Goal: Information Seeking & Learning: Learn about a topic

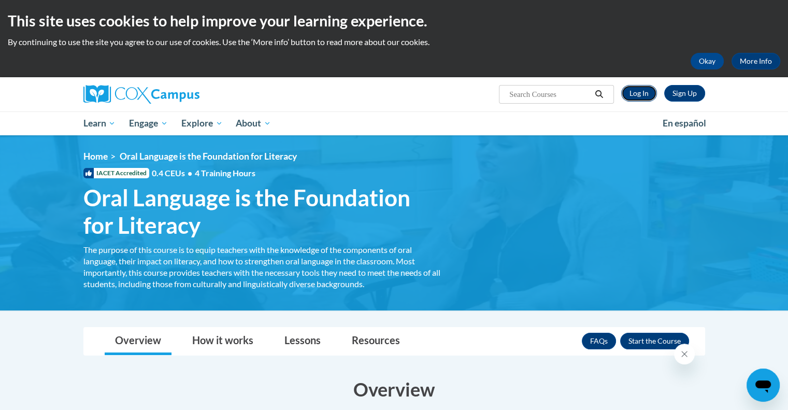
click at [635, 89] on link "Log In" at bounding box center [639, 93] width 36 height 17
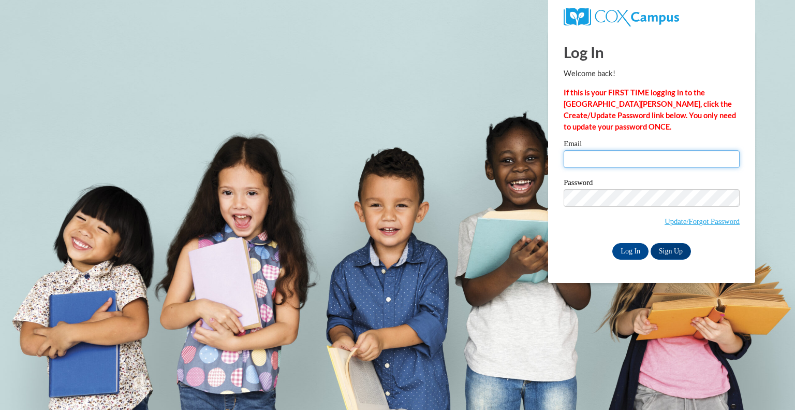
click at [595, 164] on input "Email" at bounding box center [652, 159] width 176 height 18
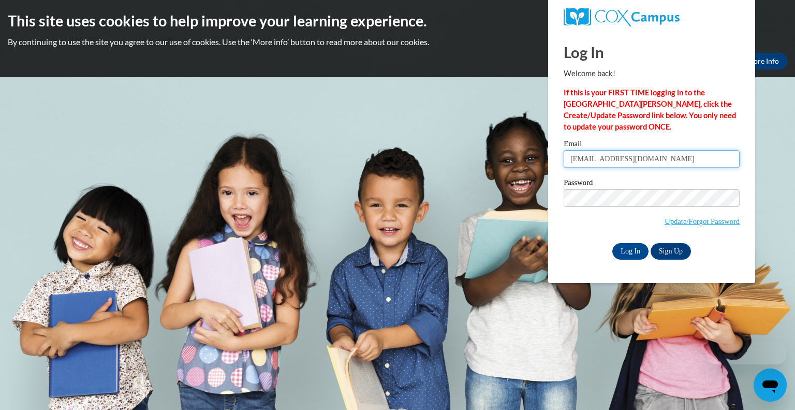
type input "[EMAIL_ADDRESS][DOMAIN_NAME]"
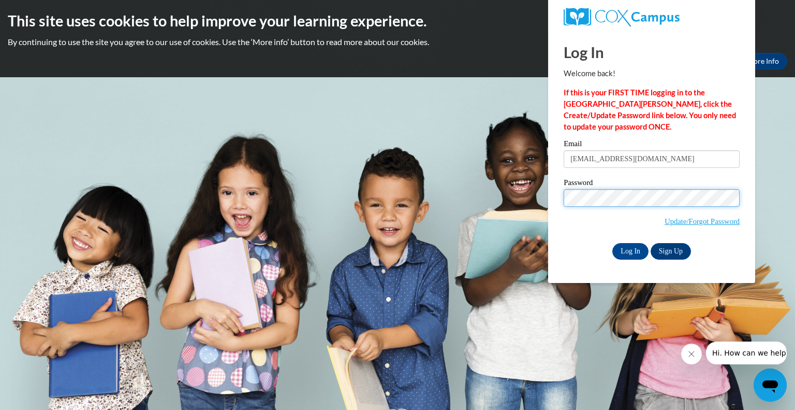
click at [613, 243] on input "Log In" at bounding box center [631, 251] width 36 height 17
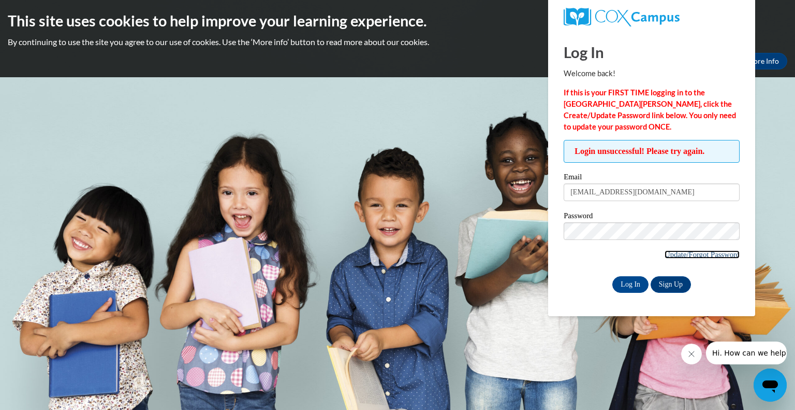
click at [675, 250] on link "Update/Forgot Password" at bounding box center [702, 254] width 75 height 8
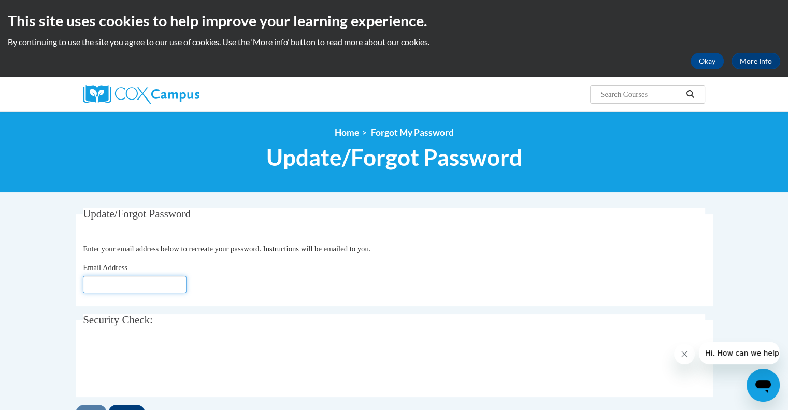
click at [184, 285] on input "Email Address" at bounding box center [135, 284] width 104 height 18
type input "[EMAIL_ADDRESS][DOMAIN_NAME]"
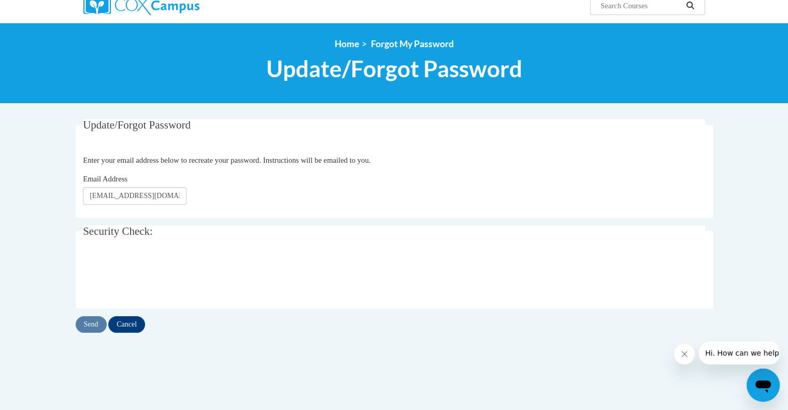
scroll to position [98, 0]
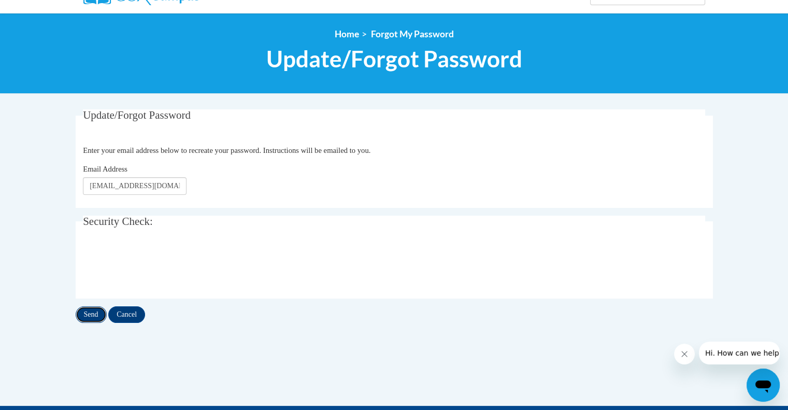
click at [91, 317] on input "Send" at bounding box center [91, 314] width 31 height 17
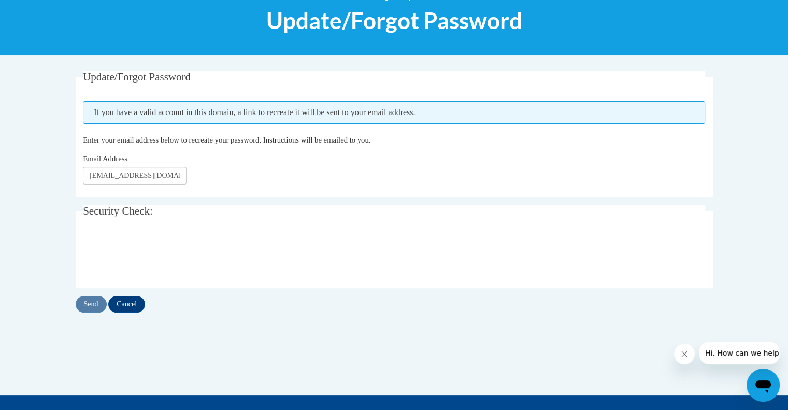
scroll to position [141, 0]
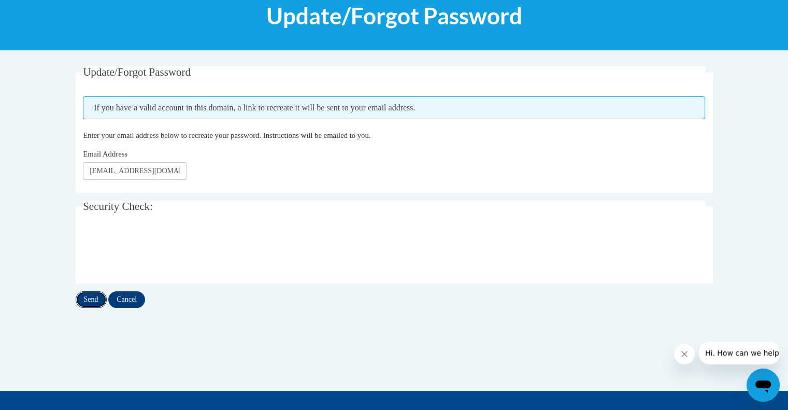
click at [92, 298] on input "Send" at bounding box center [91, 299] width 31 height 17
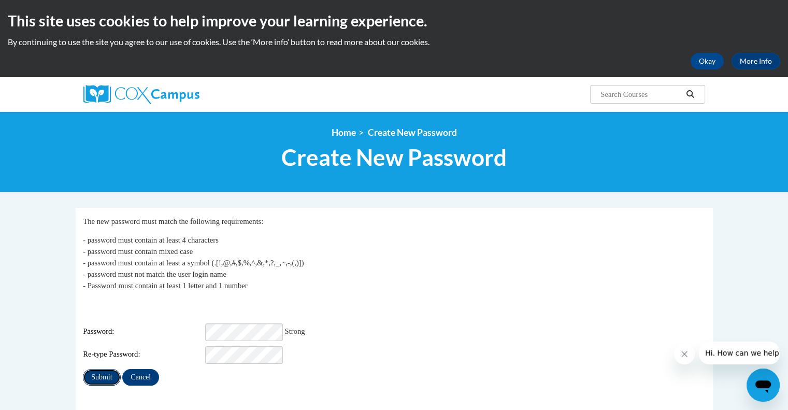
click at [104, 369] on input "Submit" at bounding box center [101, 377] width 37 height 17
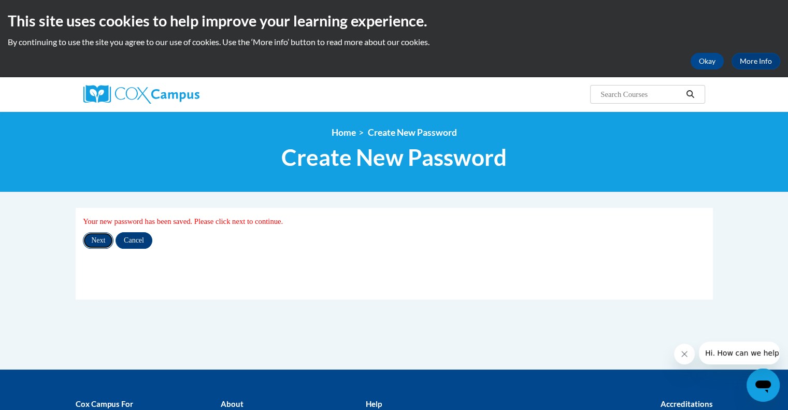
click at [99, 238] on input "Next" at bounding box center [98, 240] width 31 height 17
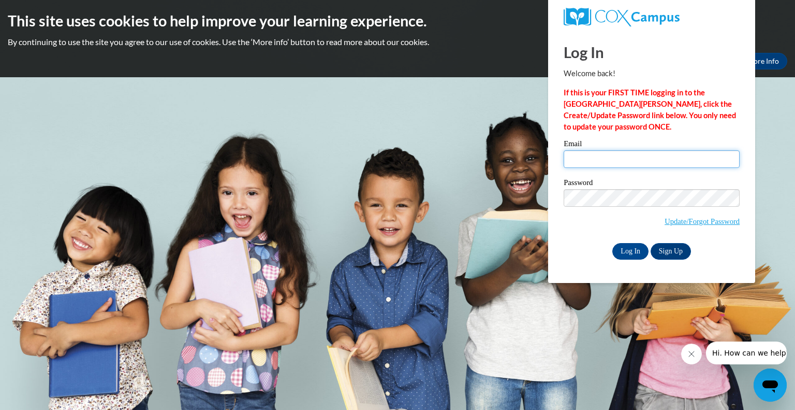
click at [682, 162] on input "Email" at bounding box center [652, 159] width 176 height 18
type input "[EMAIL_ADDRESS][DOMAIN_NAME]"
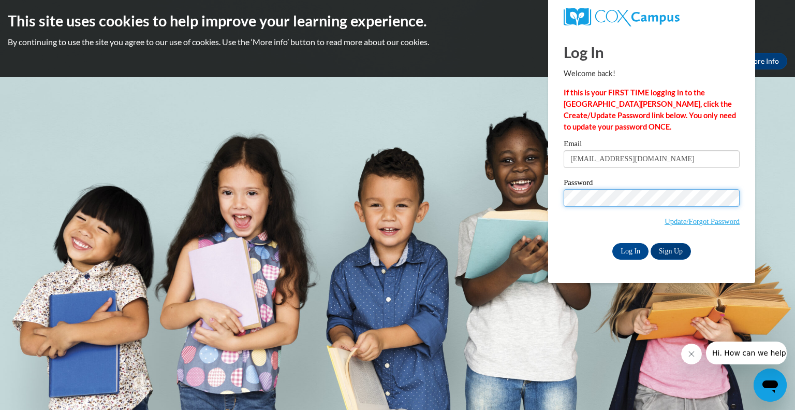
click at [613, 243] on input "Log In" at bounding box center [631, 251] width 36 height 17
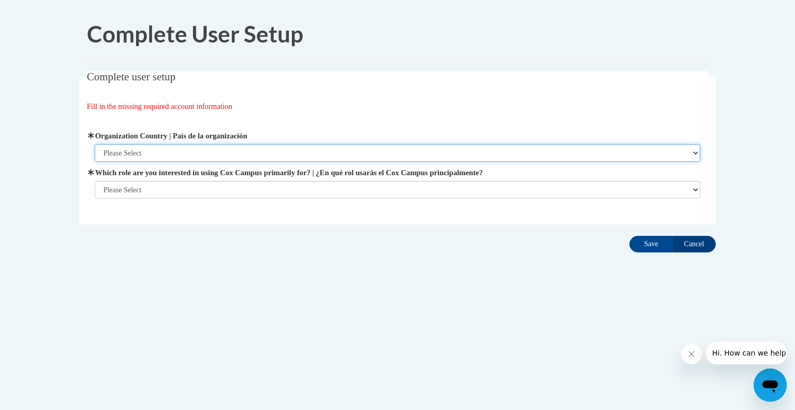
click at [226, 154] on select "Please Select [GEOGRAPHIC_DATA] | [GEOGRAPHIC_DATA] Outside of [GEOGRAPHIC_DATA…" at bounding box center [398, 153] width 606 height 18
select select "ad49bcad-a171-4b2e-b99c-48b446064914"
click at [95, 144] on select "Please Select [GEOGRAPHIC_DATA] | [GEOGRAPHIC_DATA] Outside of [GEOGRAPHIC_DATA…" at bounding box center [398, 153] width 606 height 18
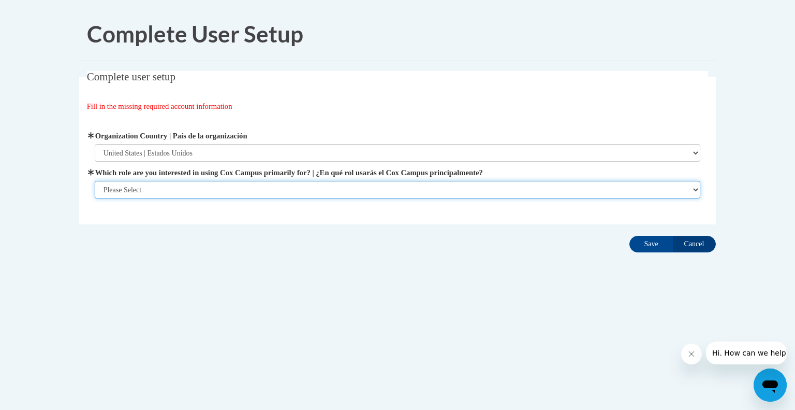
click at [205, 191] on select "Please Select College/University | Colegio/Universidad Community/Nonprofit Part…" at bounding box center [398, 190] width 606 height 18
select select "fbf2d438-af2f-41f8-98f1-81c410e29de3"
click at [95, 198] on select "Please Select College/University | Colegio/Universidad Community/Nonprofit Part…" at bounding box center [398, 190] width 606 height 18
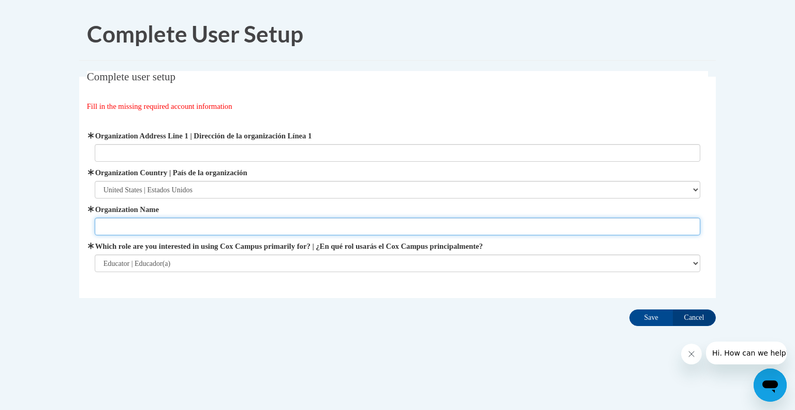
click at [284, 227] on input "Organization Name" at bounding box center [398, 226] width 606 height 18
type input "s"
type input "School [GEOGRAPHIC_DATA]"
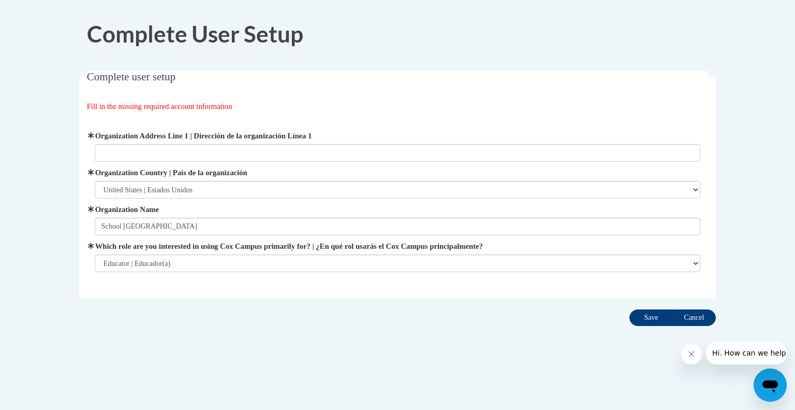
click at [655, 320] on input "Save" at bounding box center [651, 317] width 43 height 17
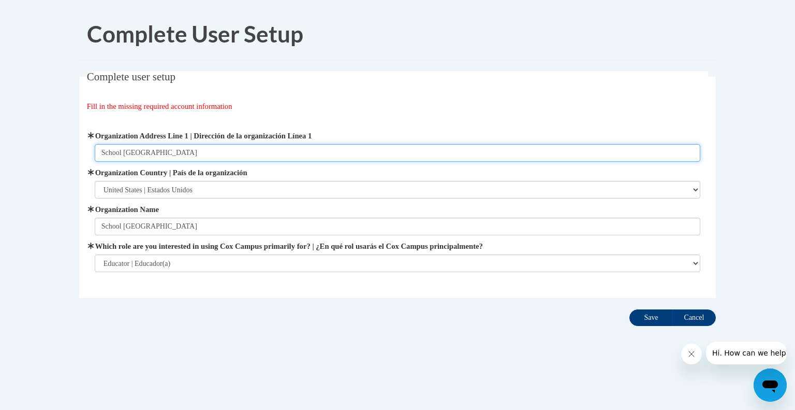
type input "School [GEOGRAPHIC_DATA]"
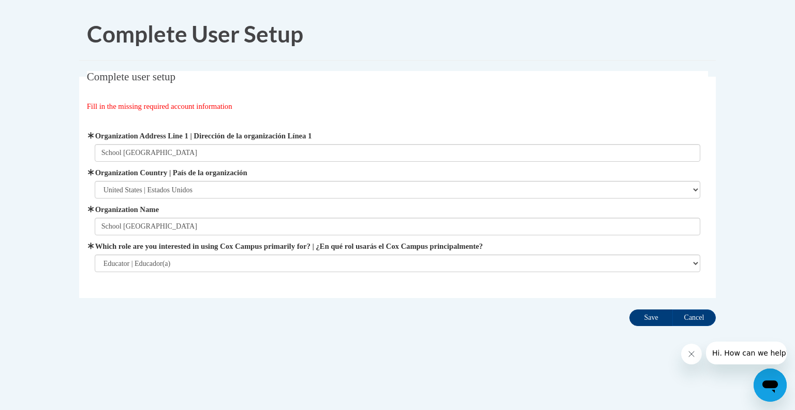
click at [646, 321] on input "Save" at bounding box center [651, 317] width 43 height 17
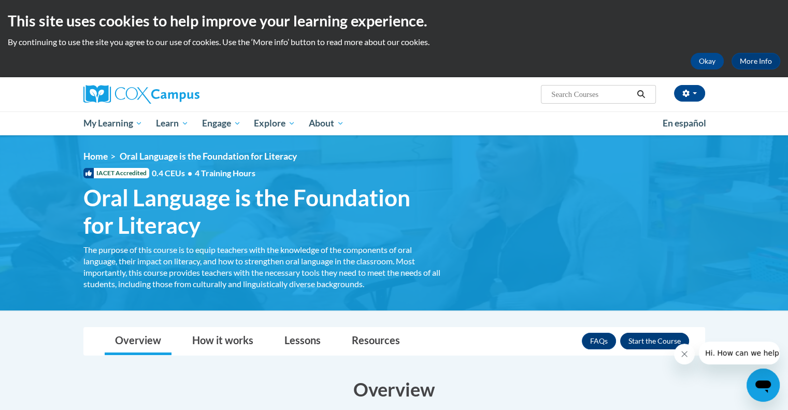
click at [657, 335] on button "Enroll" at bounding box center [654, 340] width 69 height 17
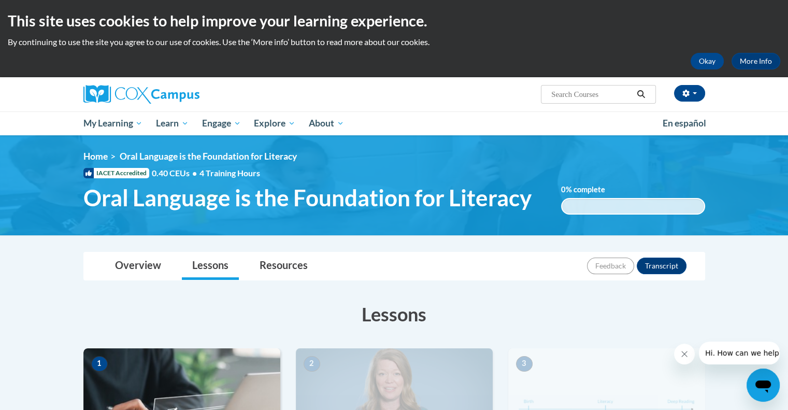
click at [531, 263] on div "Overview Lessons Resources Feedback Transcript" at bounding box center [394, 265] width 605 height 27
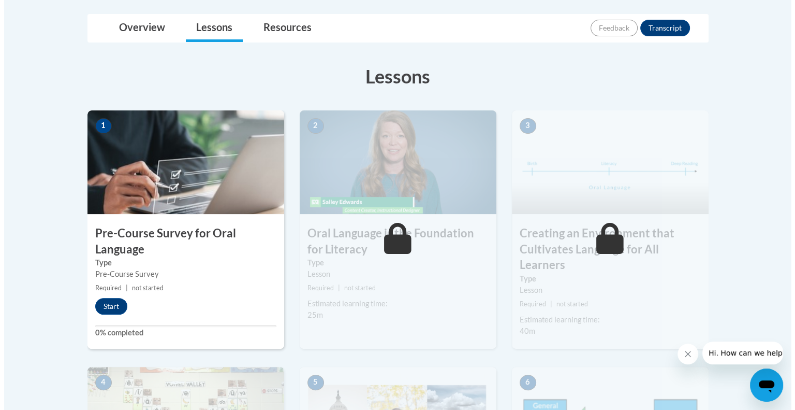
scroll to position [238, 0]
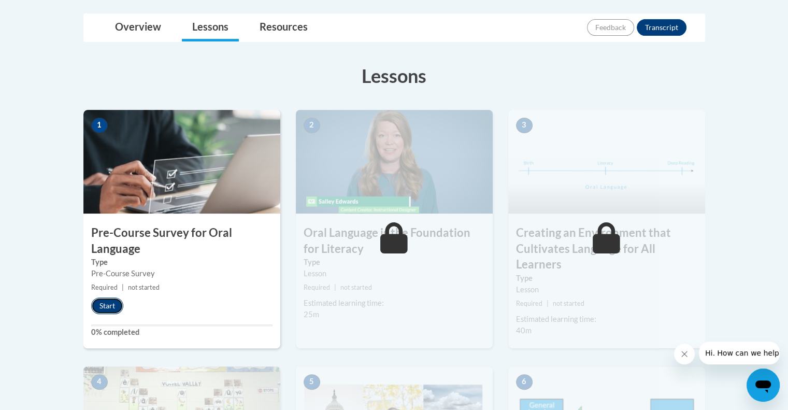
click at [112, 303] on button "Start" at bounding box center [107, 305] width 32 height 17
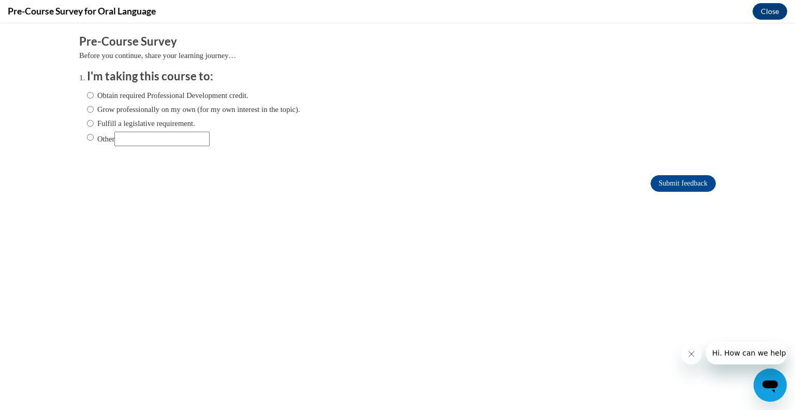
scroll to position [0, 0]
click at [99, 109] on label "Grow professionally on my own (for my own interest in the topic)." at bounding box center [193, 109] width 213 height 11
click at [94, 109] on input "Grow professionally on my own (for my own interest in the topic)." at bounding box center [90, 109] width 7 height 11
radio input "true"
click at [96, 115] on div "Obtain required Professional Development credit. Grow professionally on my own …" at bounding box center [193, 117] width 213 height 67
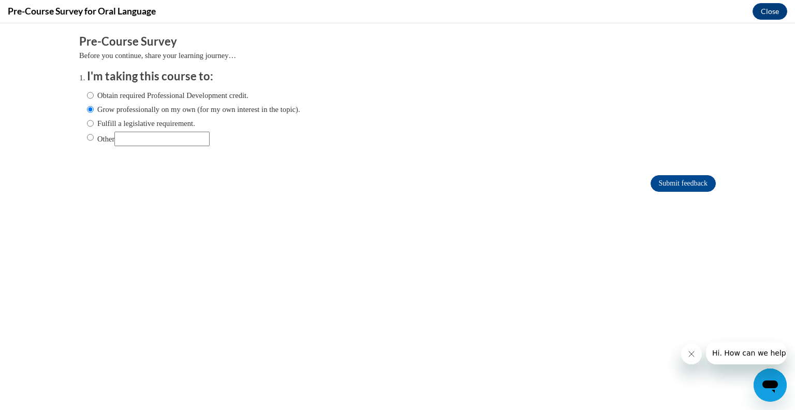
click at [96, 126] on label "Fulfill a legislative requirement." at bounding box center [141, 123] width 108 height 11
click at [94, 126] on input "Fulfill a legislative requirement." at bounding box center [90, 123] width 7 height 11
radio input "true"
click at [667, 185] on input "Submit feedback" at bounding box center [683, 183] width 65 height 17
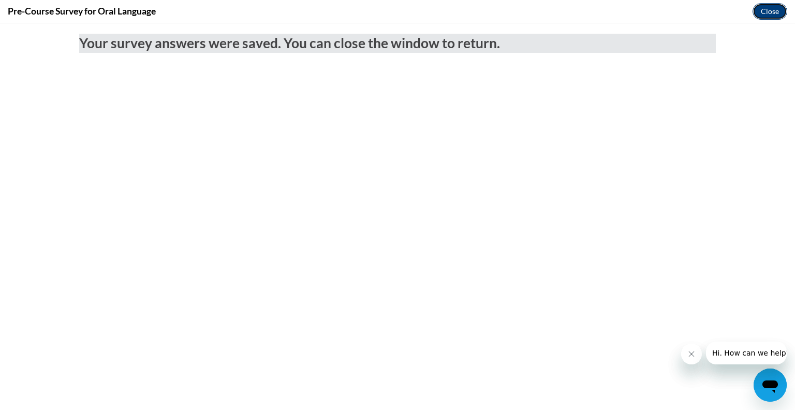
click at [766, 16] on button "Close" at bounding box center [770, 11] width 35 height 17
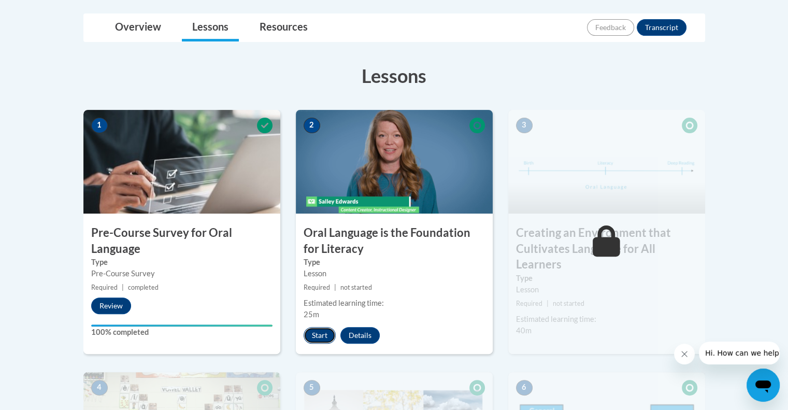
click at [317, 329] on button "Start" at bounding box center [319, 335] width 32 height 17
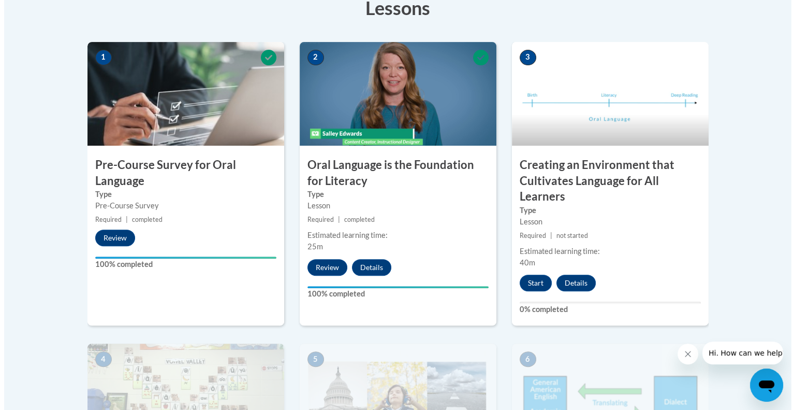
scroll to position [308, 0]
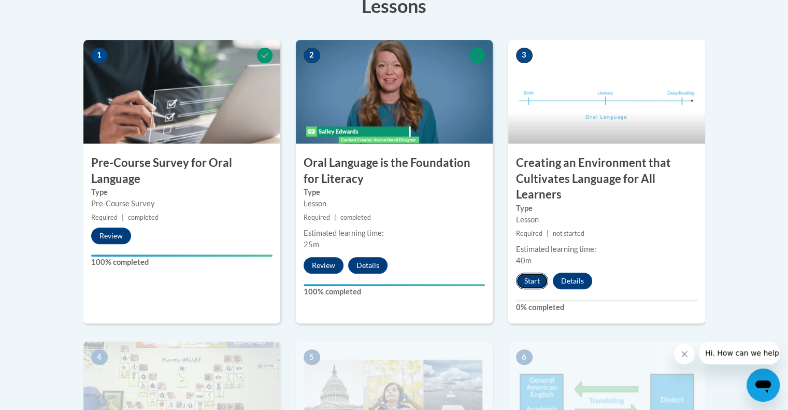
click at [539, 281] on button "Start" at bounding box center [532, 280] width 32 height 17
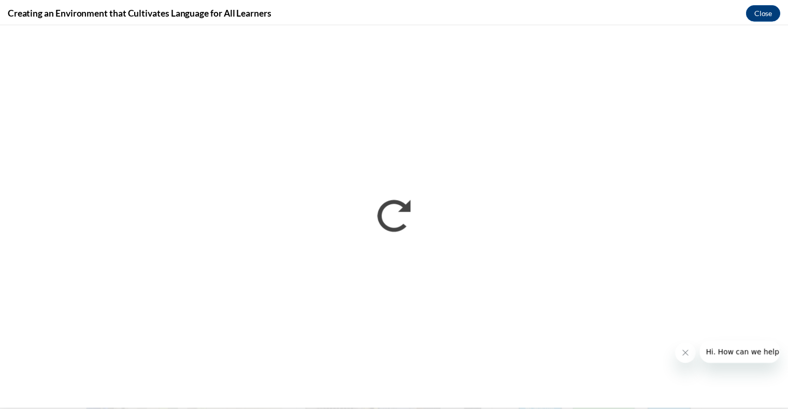
scroll to position [0, 0]
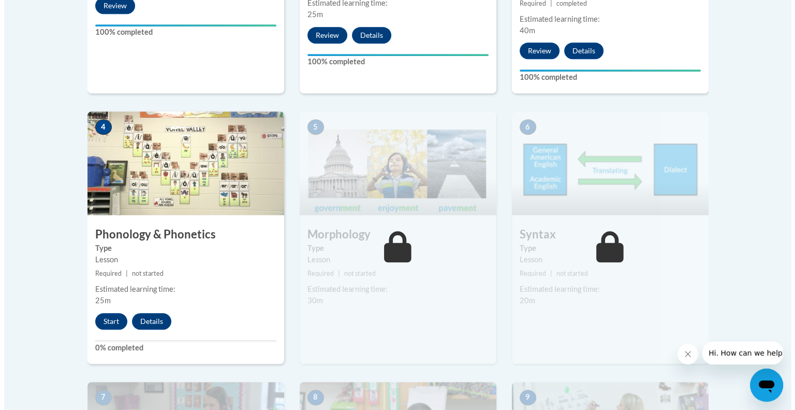
scroll to position [547, 0]
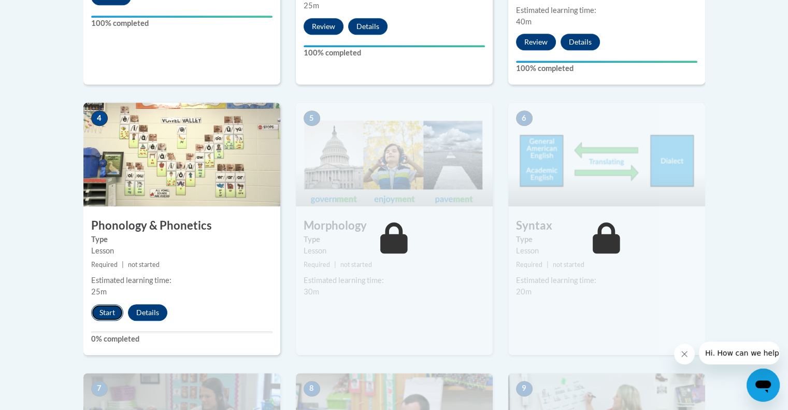
click at [112, 307] on button "Start" at bounding box center [107, 312] width 32 height 17
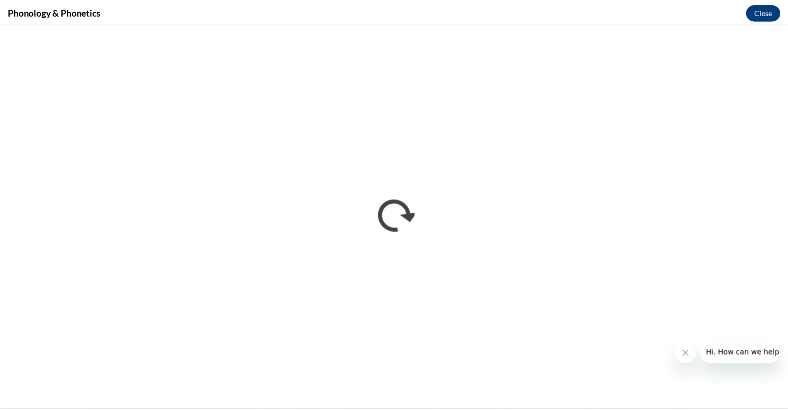
scroll to position [0, 0]
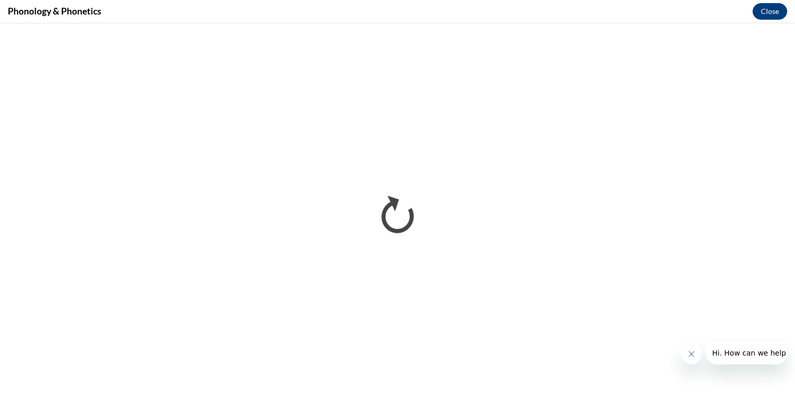
click at [689, 352] on icon "Close message from company" at bounding box center [691, 353] width 5 height 5
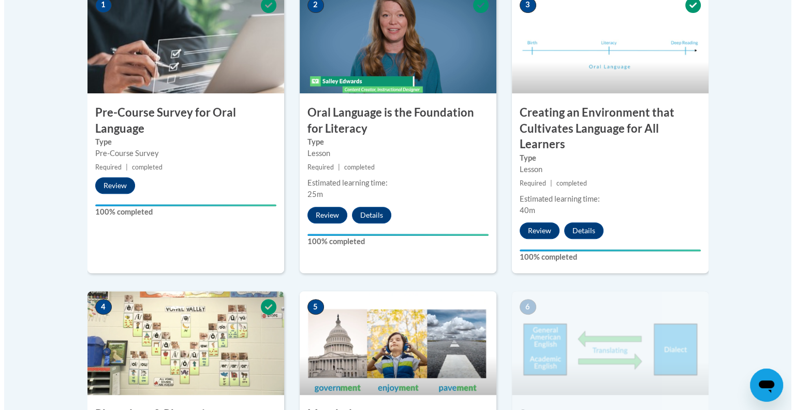
scroll to position [717, 0]
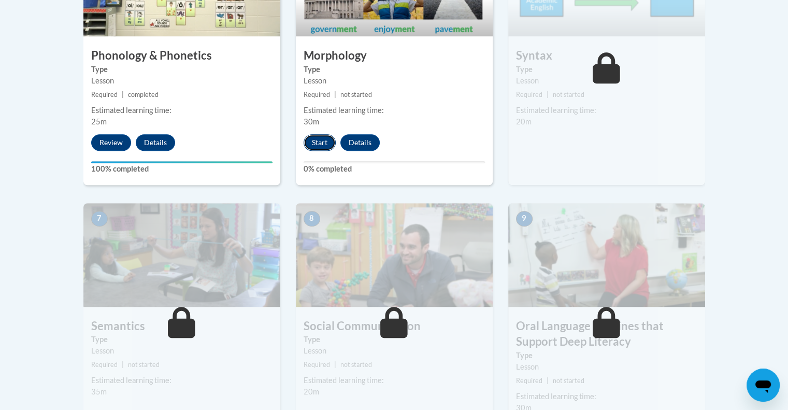
click at [321, 144] on button "Start" at bounding box center [319, 142] width 32 height 17
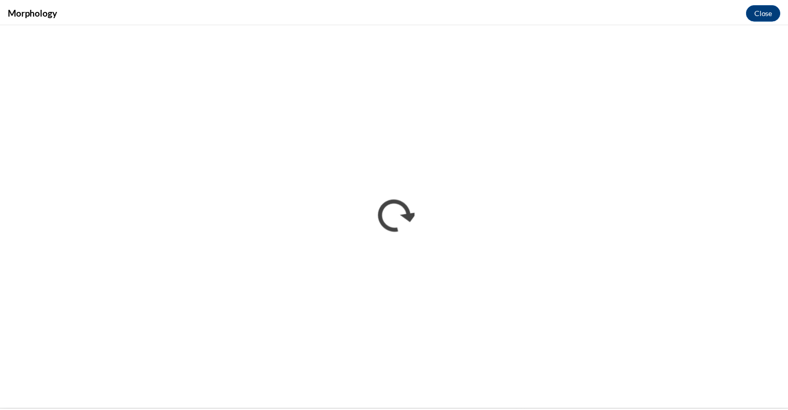
scroll to position [0, 0]
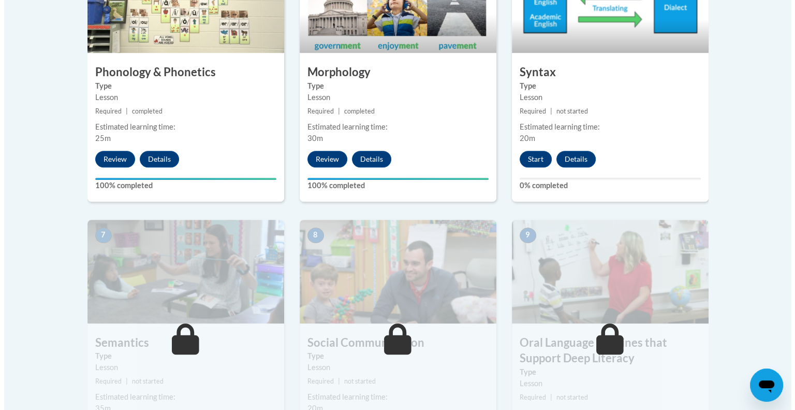
scroll to position [700, 0]
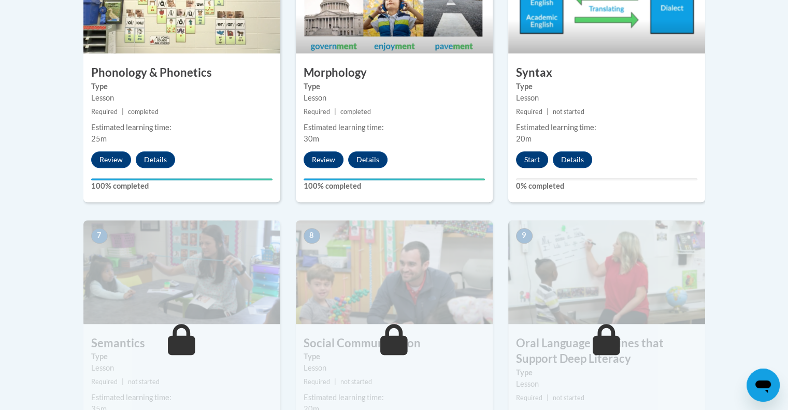
click at [535, 156] on button "Start" at bounding box center [532, 159] width 32 height 17
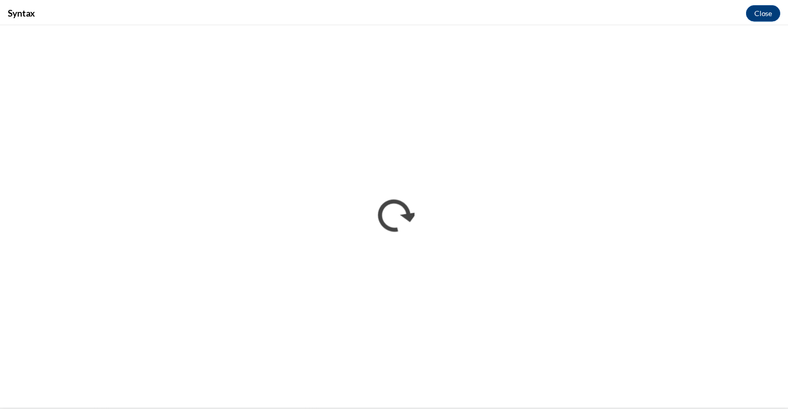
scroll to position [0, 0]
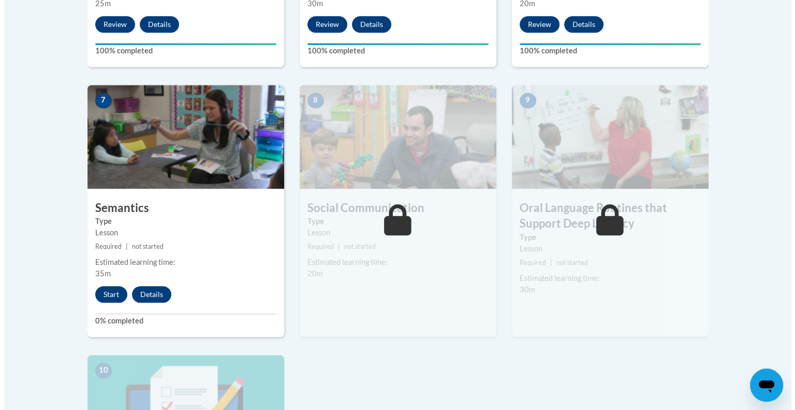
scroll to position [833, 0]
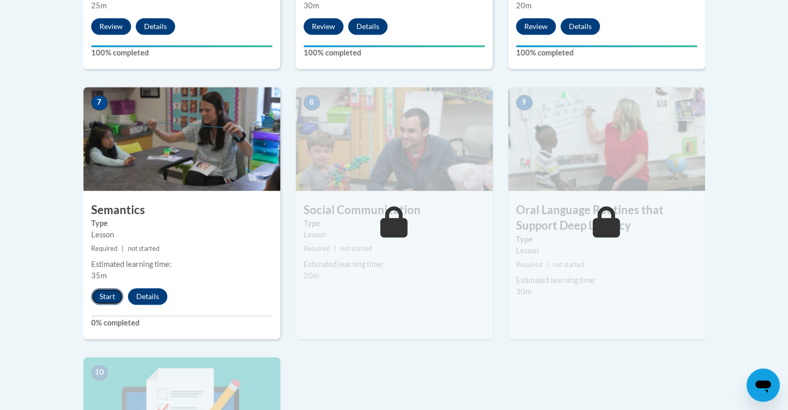
click at [110, 297] on button "Start" at bounding box center [107, 296] width 32 height 17
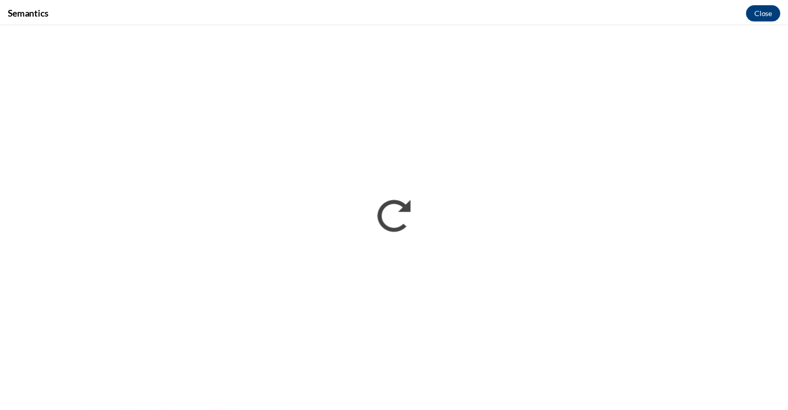
scroll to position [0, 0]
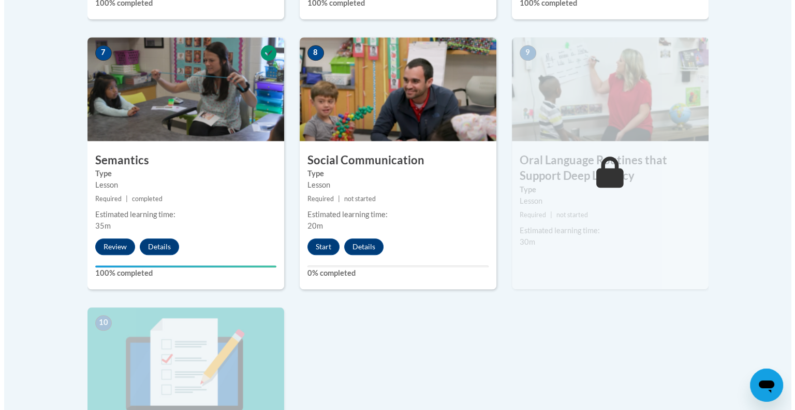
scroll to position [881, 0]
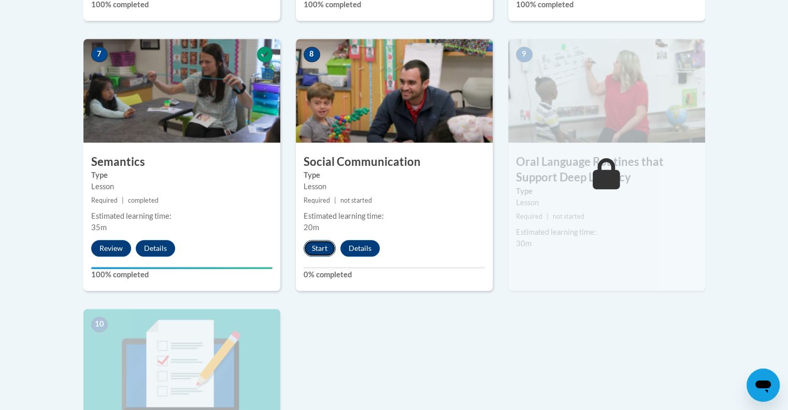
click at [319, 245] on button "Start" at bounding box center [319, 248] width 32 height 17
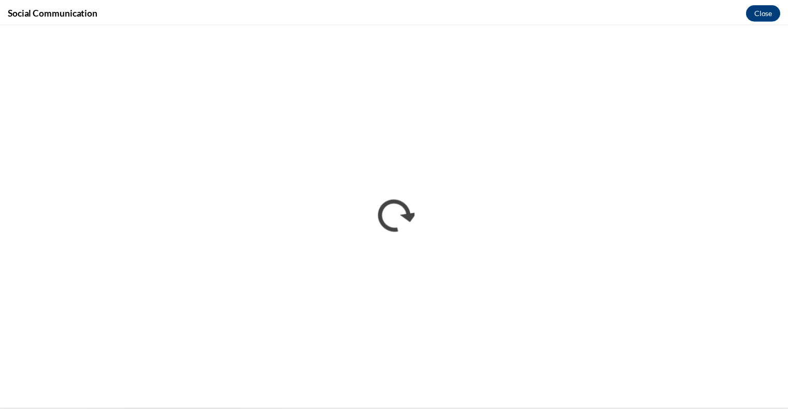
scroll to position [0, 0]
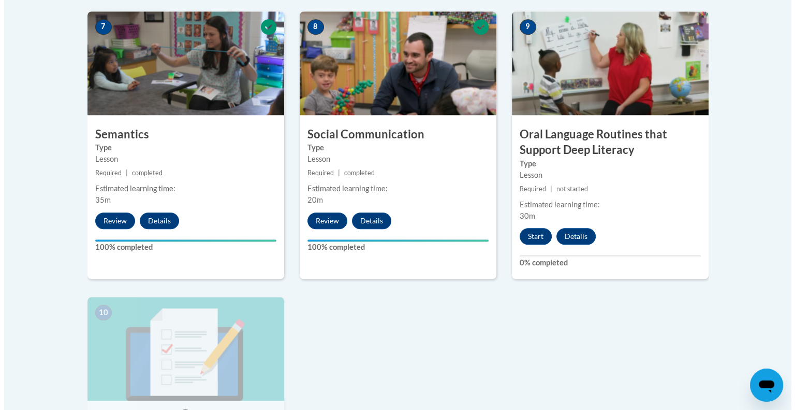
scroll to position [892, 0]
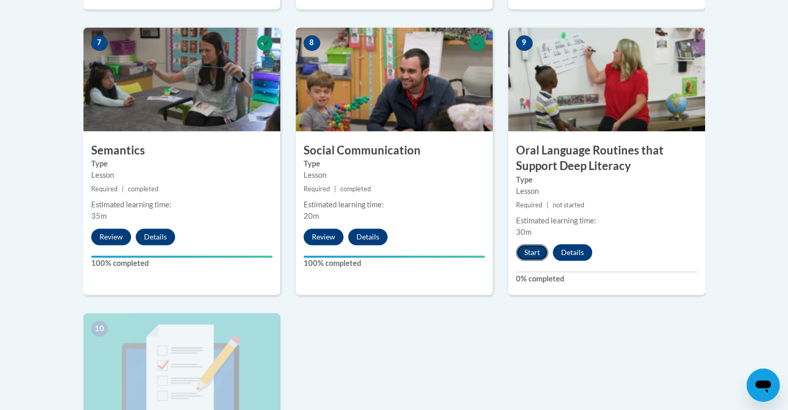
click at [527, 257] on button "Start" at bounding box center [532, 252] width 32 height 17
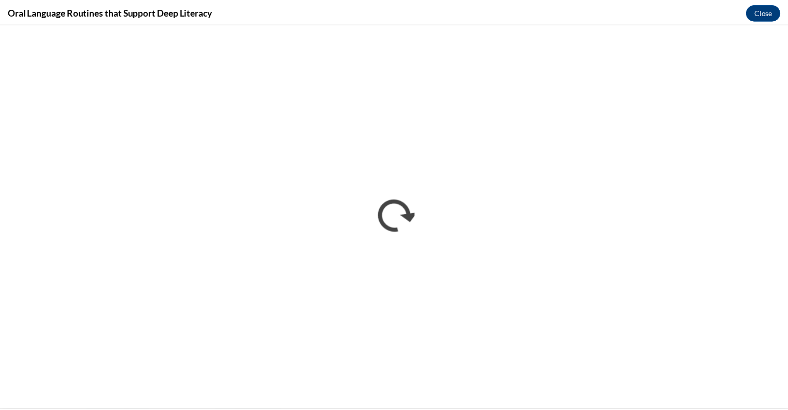
scroll to position [0, 0]
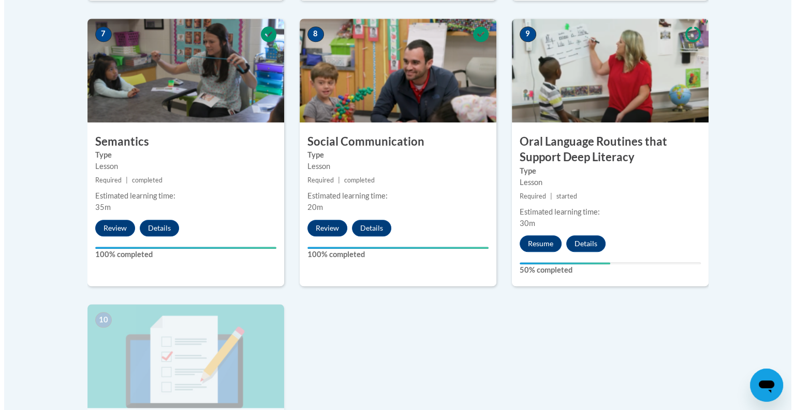
scroll to position [901, 0]
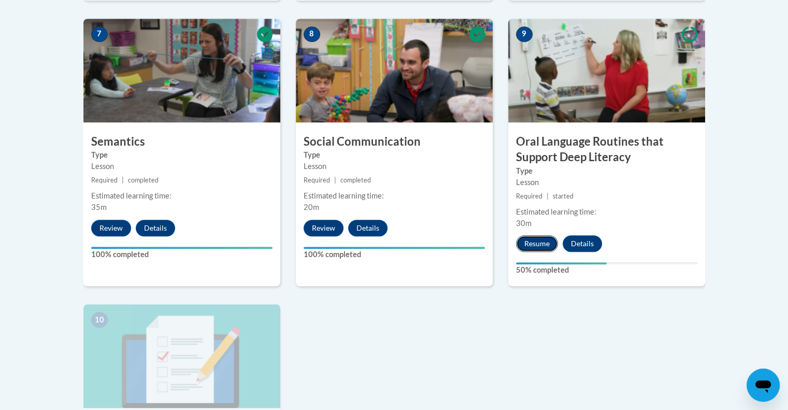
click at [539, 242] on button "Resume" at bounding box center [537, 243] width 42 height 17
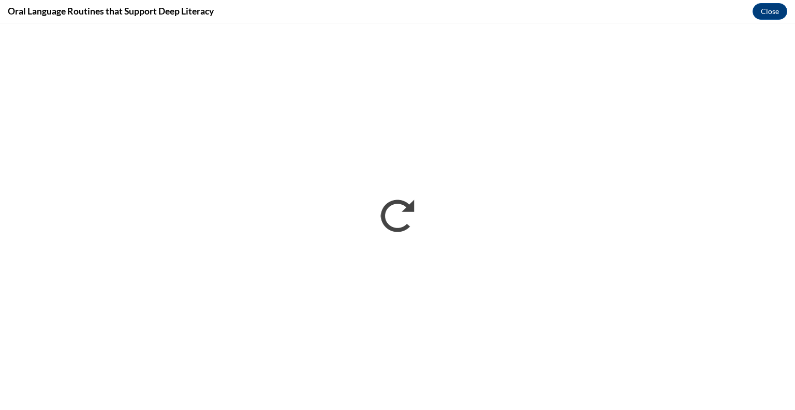
scroll to position [0, 0]
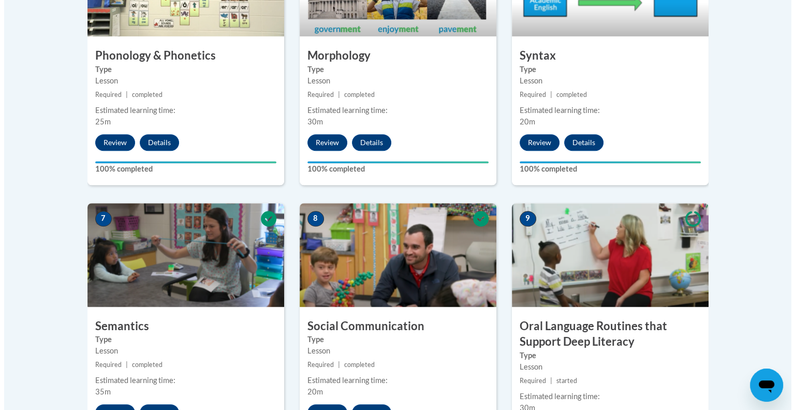
scroll to position [1075, 0]
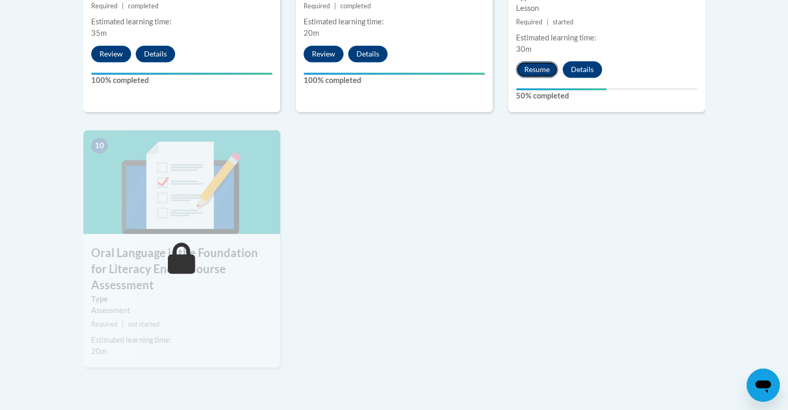
click at [547, 74] on button "Resume" at bounding box center [537, 69] width 42 height 17
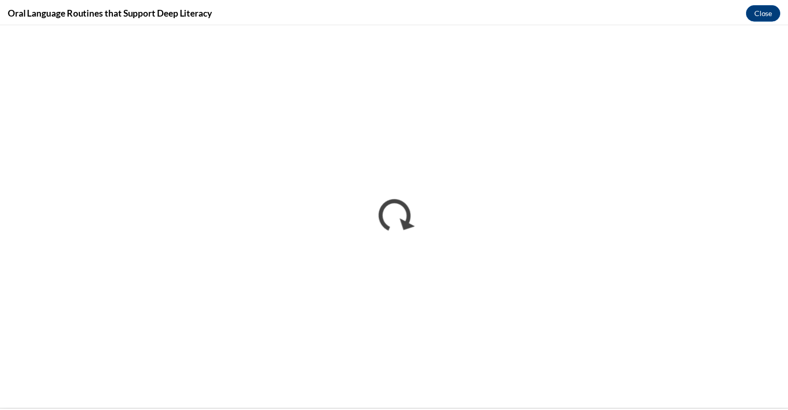
scroll to position [0, 0]
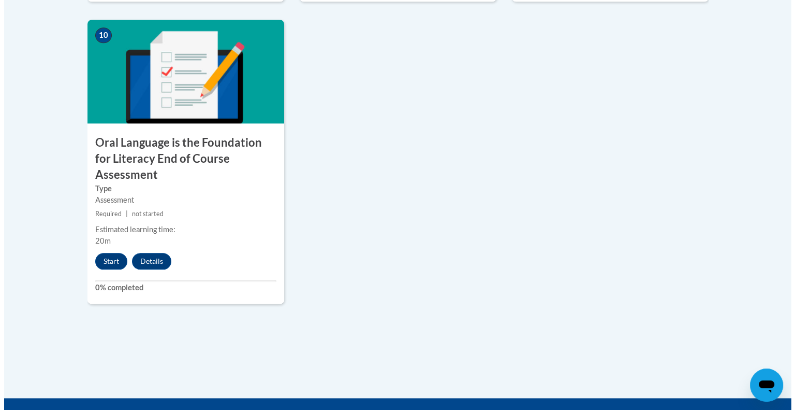
scroll to position [1328, 0]
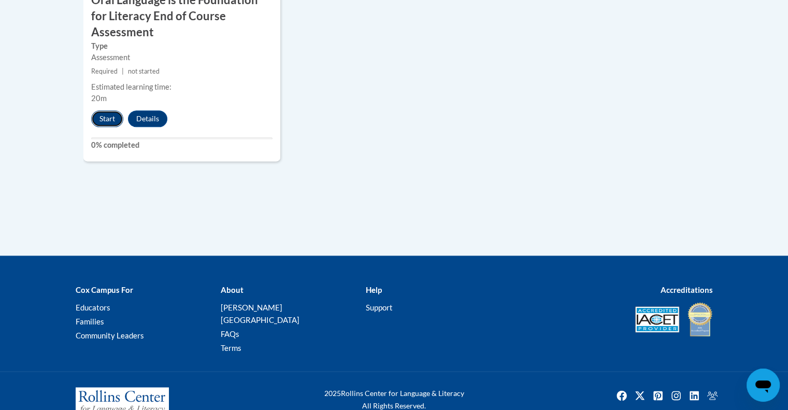
click at [109, 110] on button "Start" at bounding box center [107, 118] width 32 height 17
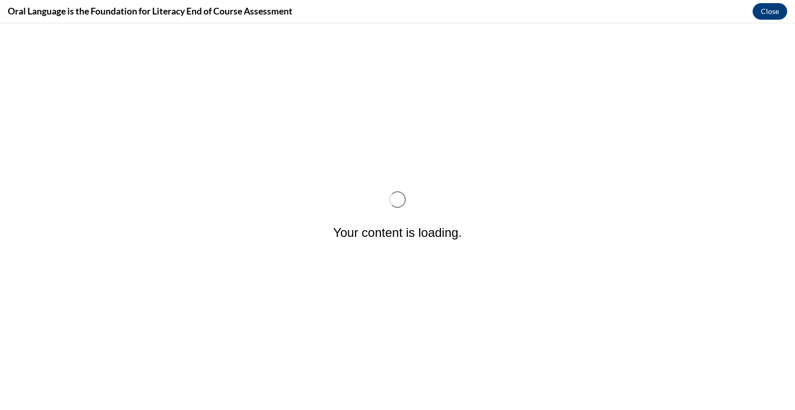
scroll to position [0, 0]
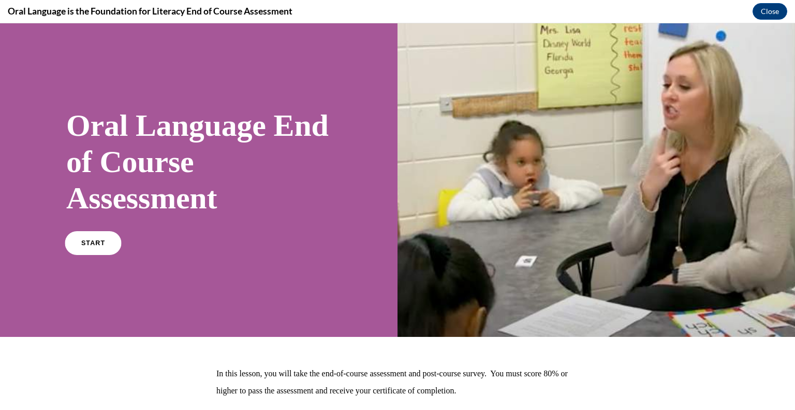
click at [94, 244] on span "START" at bounding box center [93, 243] width 24 height 8
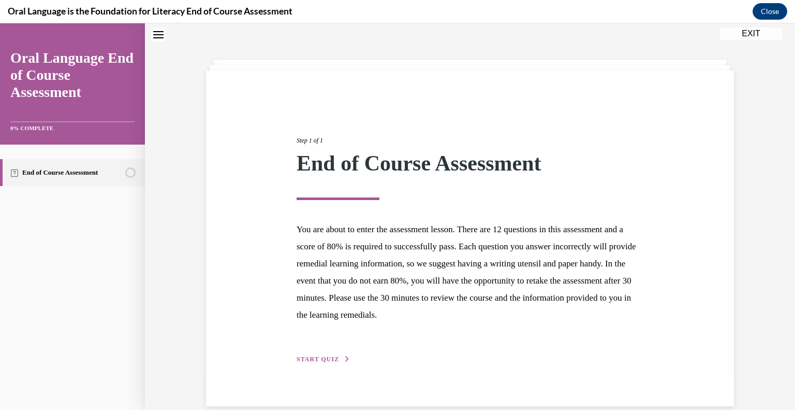
scroll to position [48, 0]
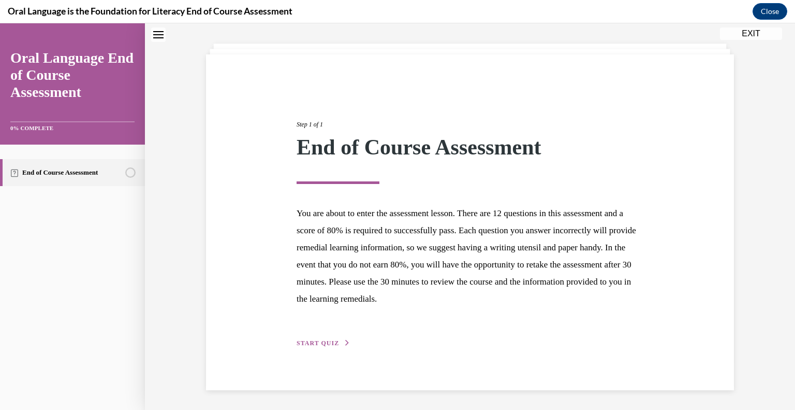
click at [329, 343] on span "START QUIZ" at bounding box center [318, 342] width 42 height 7
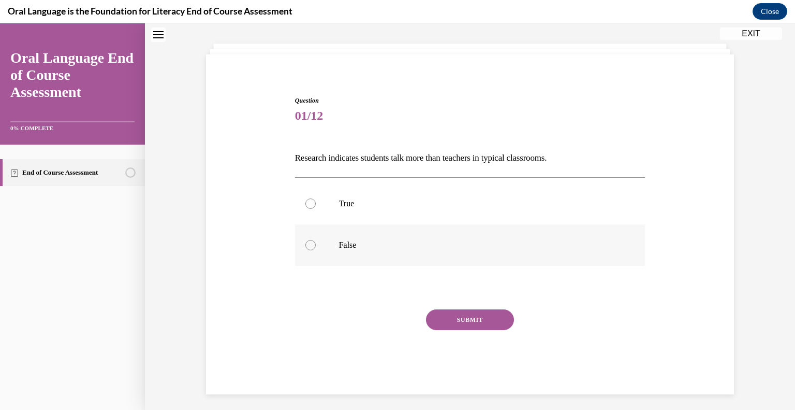
click at [404, 253] on label "False" at bounding box center [470, 244] width 351 height 41
click at [316, 250] on input "False" at bounding box center [311, 245] width 10 height 10
radio input "true"
click at [497, 315] on button "SUBMIT" at bounding box center [470, 319] width 88 height 21
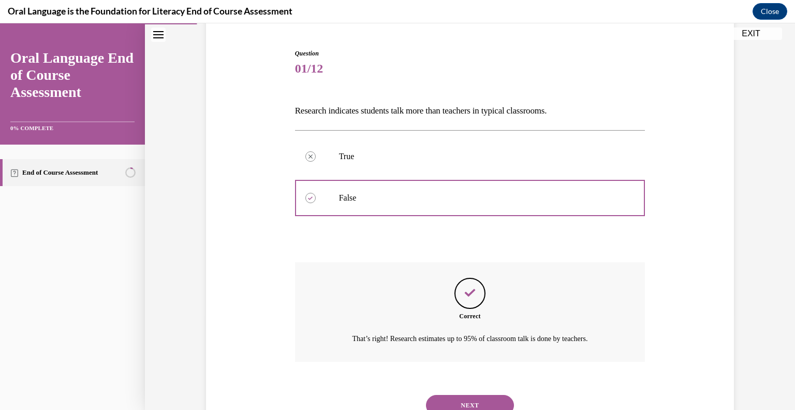
scroll to position [137, 0]
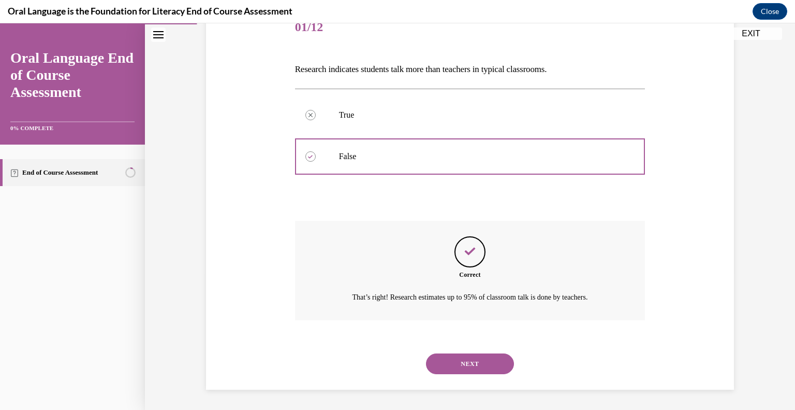
click at [482, 357] on button "NEXT" at bounding box center [470, 363] width 88 height 21
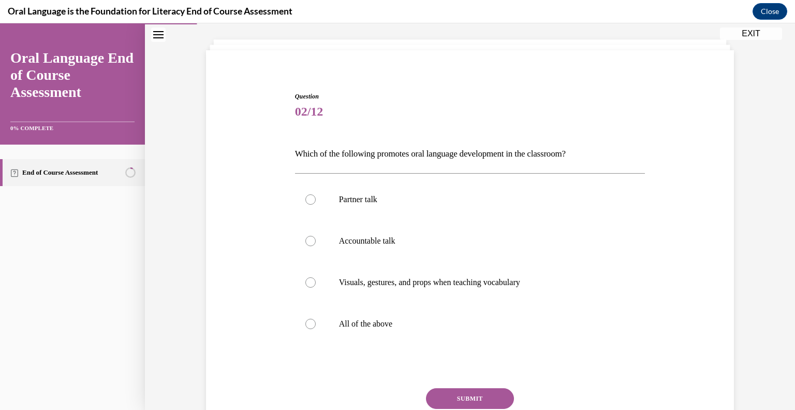
scroll to position [95, 0]
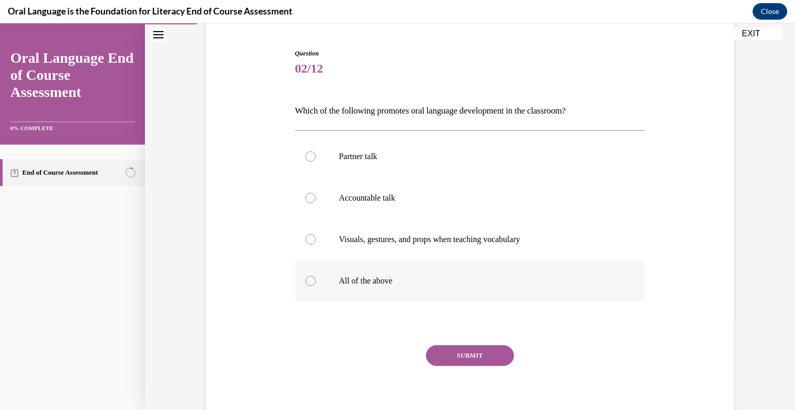
click at [388, 275] on p "All of the above" at bounding box center [479, 280] width 281 height 10
click at [316, 275] on input "All of the above" at bounding box center [311, 280] width 10 height 10
radio input "true"
click at [481, 350] on button "SUBMIT" at bounding box center [470, 355] width 88 height 21
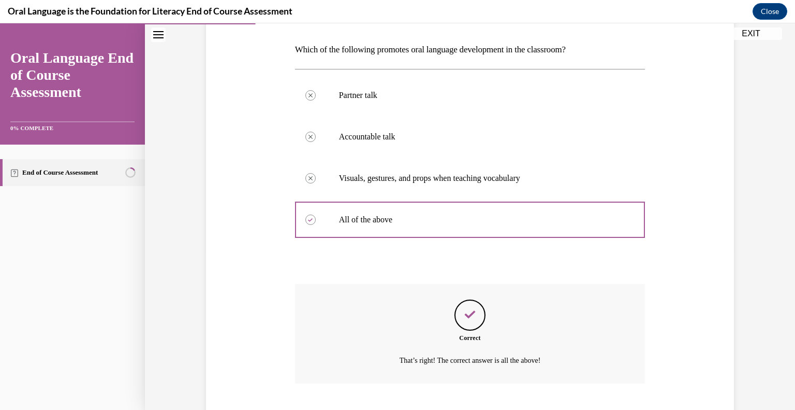
scroll to position [220, 0]
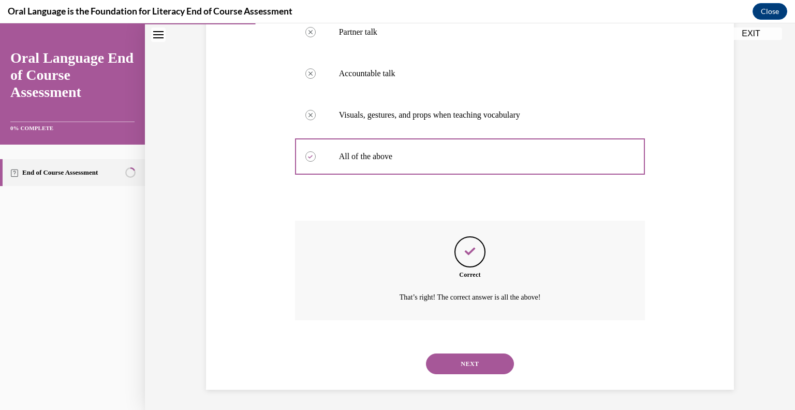
click at [472, 368] on button "NEXT" at bounding box center [470, 363] width 88 height 21
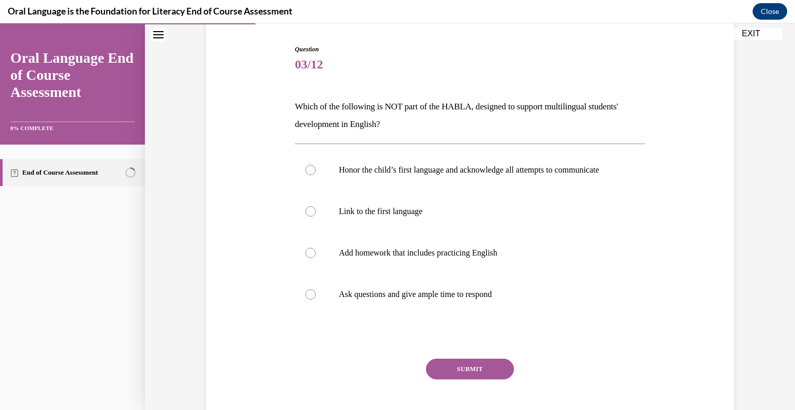
scroll to position [100, 0]
click at [445, 257] on p "Add homework that includes practicing English" at bounding box center [479, 252] width 281 height 10
click at [316, 257] on input "Add homework that includes practicing English" at bounding box center [311, 252] width 10 height 10
radio input "true"
click at [480, 372] on button "SUBMIT" at bounding box center [470, 368] width 88 height 21
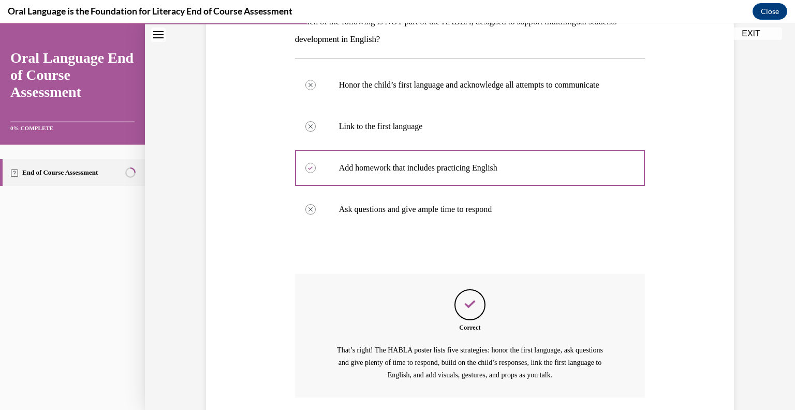
scroll to position [272, 0]
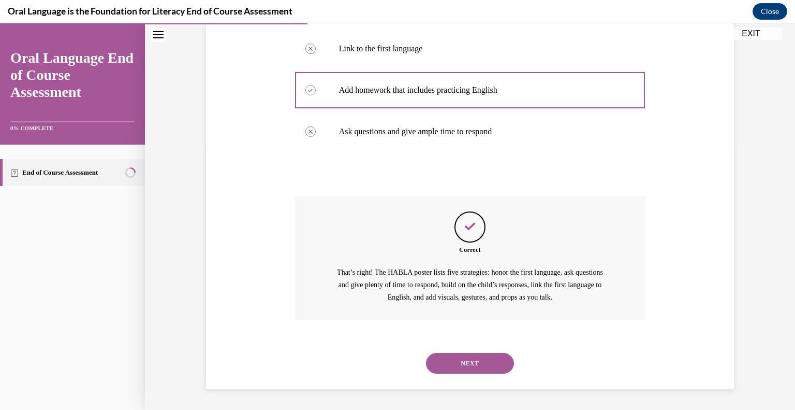
click at [493, 372] on button "NEXT" at bounding box center [470, 363] width 88 height 21
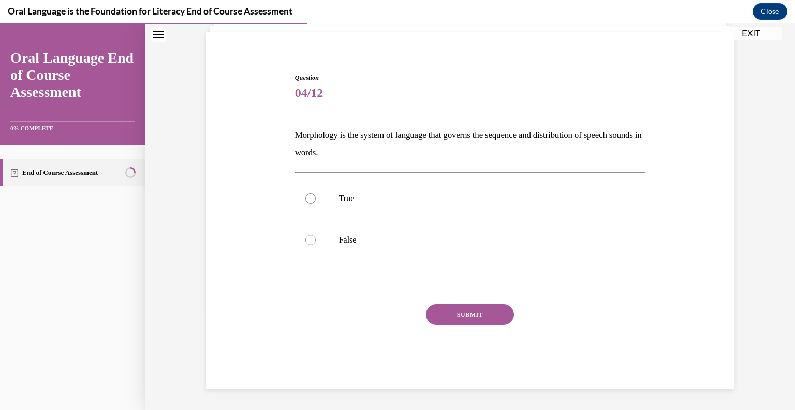
scroll to position [70, 0]
click at [414, 212] on label "True" at bounding box center [470, 198] width 351 height 41
click at [316, 204] on input "True" at bounding box center [311, 199] width 10 height 10
radio input "true"
click at [391, 236] on p "False" at bounding box center [479, 240] width 281 height 10
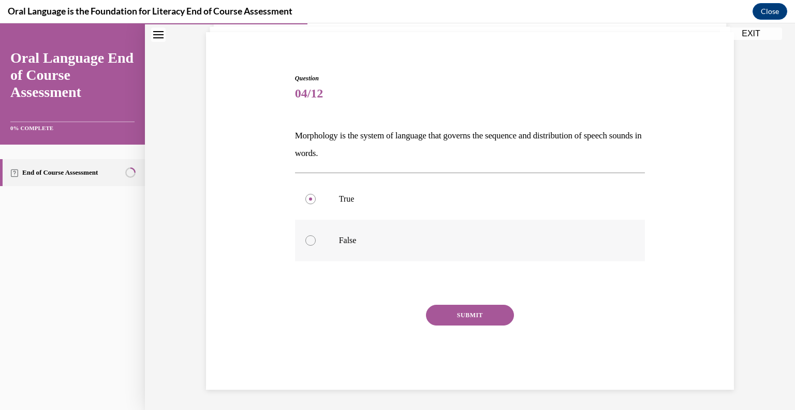
click at [316, 236] on input "False" at bounding box center [311, 240] width 10 height 10
radio input "true"
click at [477, 313] on button "SUBMIT" at bounding box center [470, 314] width 88 height 21
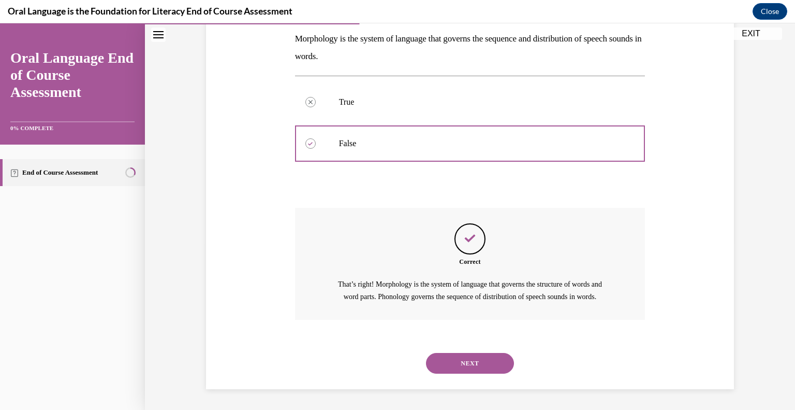
scroll to position [179, 0]
click at [470, 364] on button "NEXT" at bounding box center [470, 363] width 88 height 21
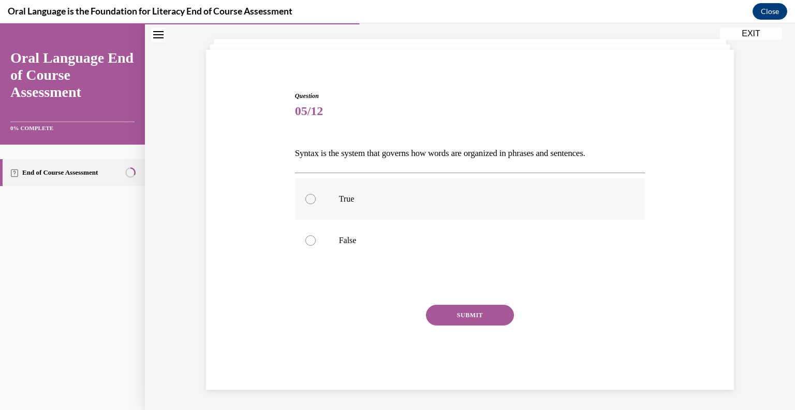
click at [401, 206] on label "True" at bounding box center [470, 198] width 351 height 41
click at [316, 204] on input "True" at bounding box center [311, 199] width 10 height 10
radio input "true"
click at [457, 322] on button "SUBMIT" at bounding box center [470, 314] width 88 height 21
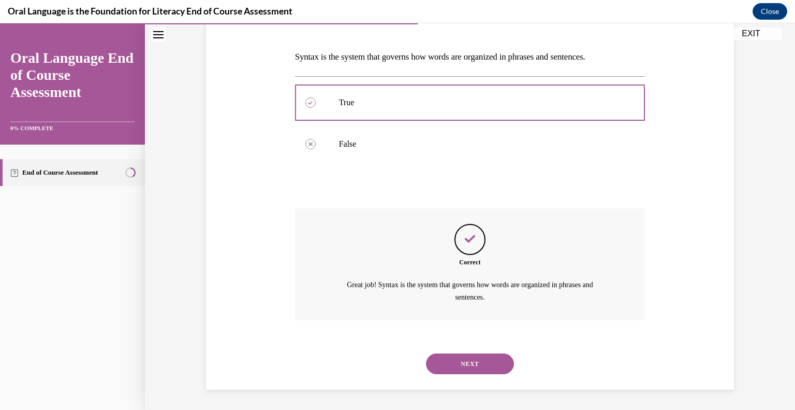
click at [468, 368] on button "NEXT" at bounding box center [470, 363] width 88 height 21
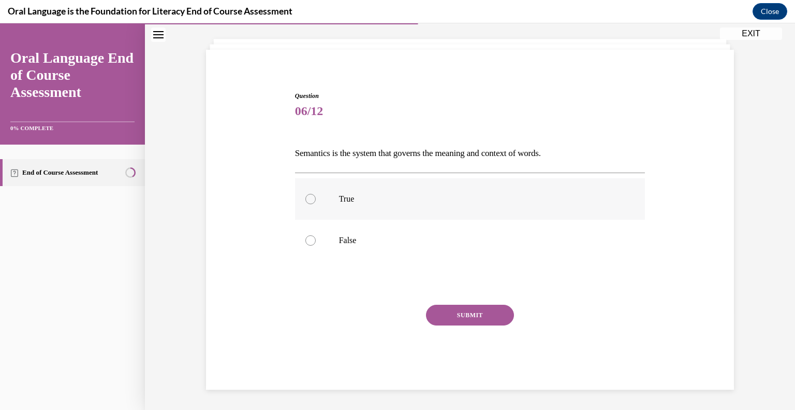
click at [365, 202] on p "True" at bounding box center [479, 199] width 281 height 10
click at [316, 202] on input "True" at bounding box center [311, 199] width 10 height 10
radio input "true"
click at [457, 314] on button "SUBMIT" at bounding box center [470, 314] width 88 height 21
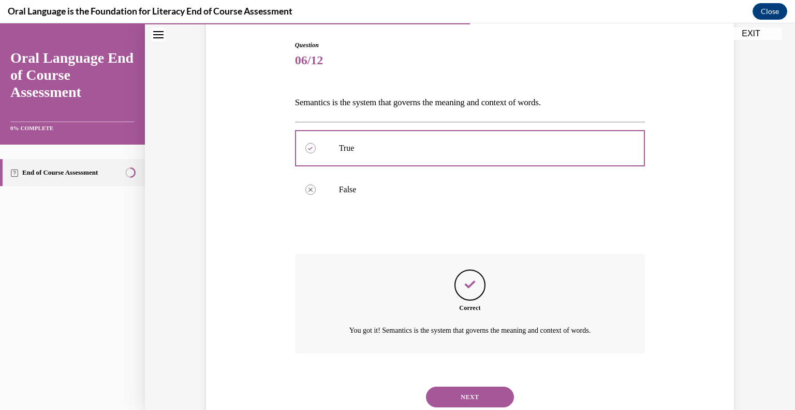
scroll to position [137, 0]
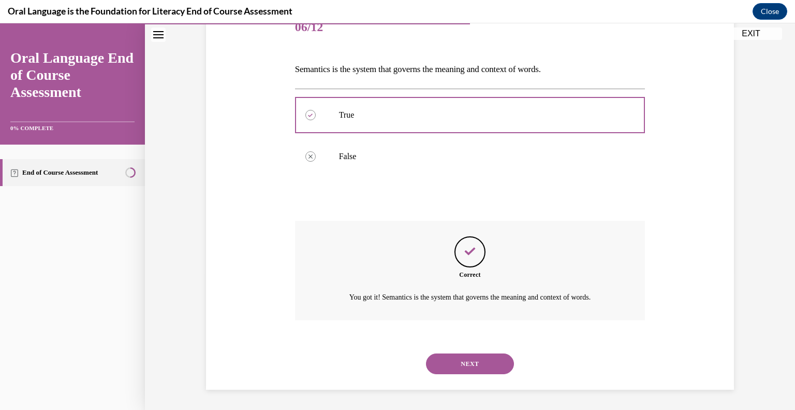
click at [462, 369] on button "NEXT" at bounding box center [470, 363] width 88 height 21
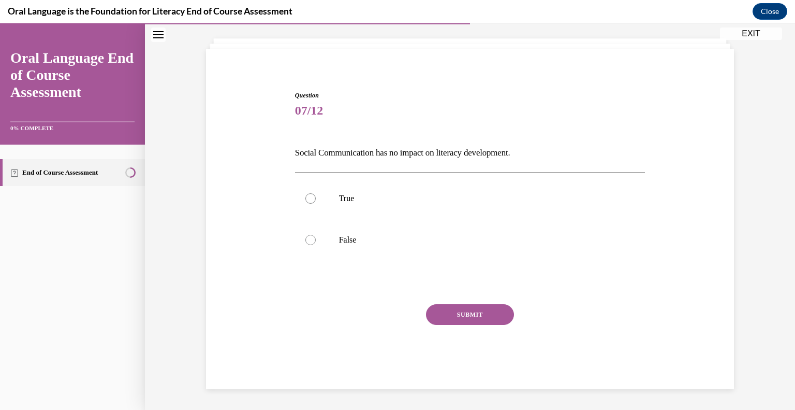
scroll to position [53, 0]
click at [379, 248] on label "False" at bounding box center [470, 240] width 351 height 41
click at [316, 245] on input "False" at bounding box center [311, 240] width 10 height 10
radio input "true"
click at [474, 304] on button "SUBMIT" at bounding box center [470, 314] width 88 height 21
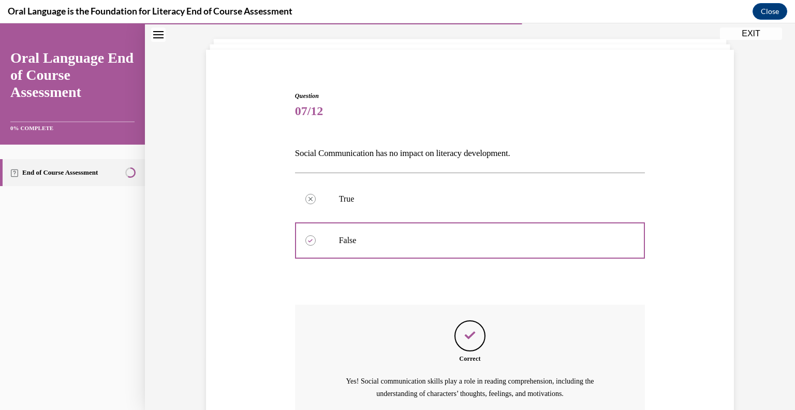
scroll to position [149, 0]
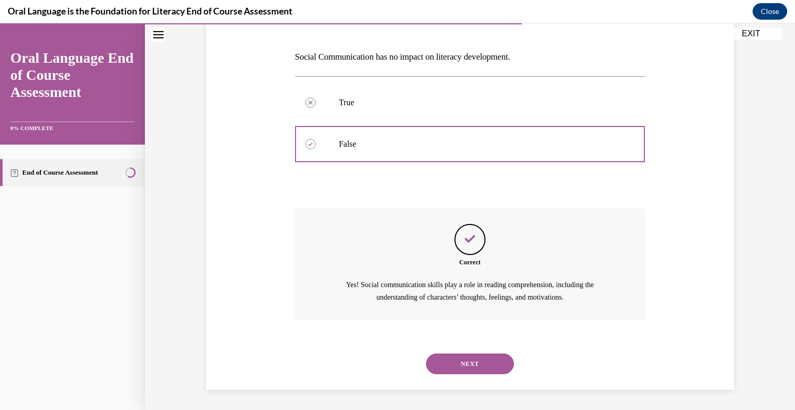
click at [487, 364] on button "NEXT" at bounding box center [470, 363] width 88 height 21
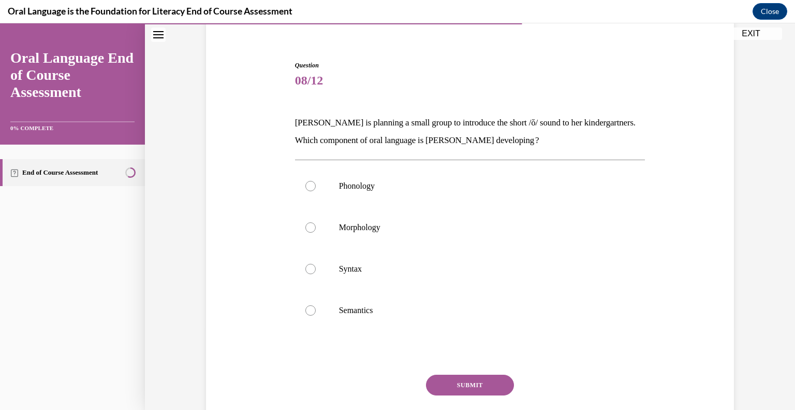
scroll to position [85, 0]
click at [369, 183] on p "Phonology" at bounding box center [479, 184] width 281 height 10
click at [316, 183] on input "Phonology" at bounding box center [311, 184] width 10 height 10
radio input "true"
click at [479, 374] on button "SUBMIT" at bounding box center [470, 383] width 88 height 21
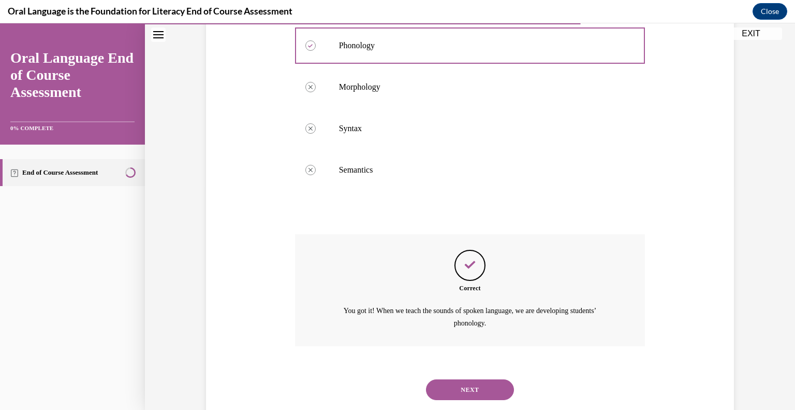
scroll to position [250, 0]
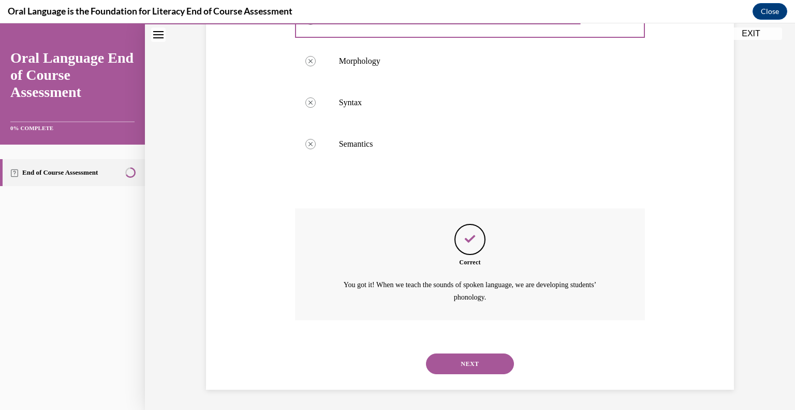
click at [469, 364] on button "NEXT" at bounding box center [470, 363] width 88 height 21
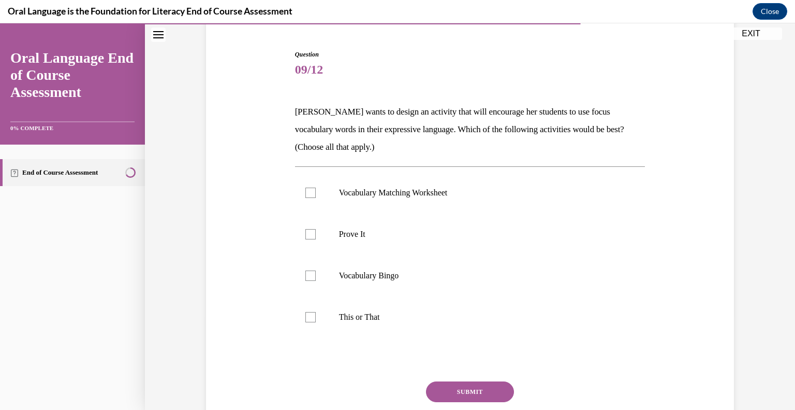
scroll to position [95, 0]
click at [385, 240] on label "Prove It" at bounding box center [470, 232] width 351 height 41
click at [316, 238] on input "Prove It" at bounding box center [311, 233] width 10 height 10
checkbox input "true"
click at [368, 309] on label "This or That" at bounding box center [470, 315] width 351 height 41
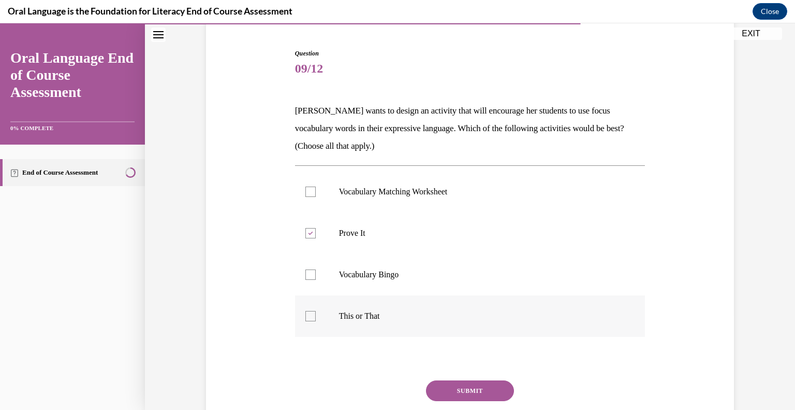
click at [316, 311] on input "This or That" at bounding box center [311, 316] width 10 height 10
checkbox input "true"
click at [474, 393] on button "SUBMIT" at bounding box center [470, 390] width 88 height 21
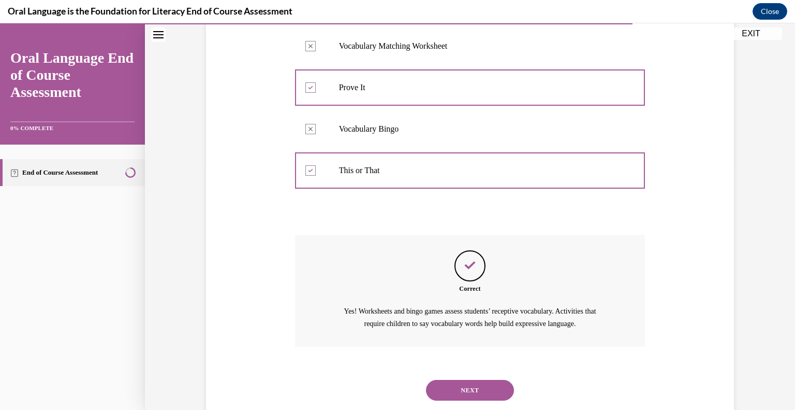
scroll to position [267, 0]
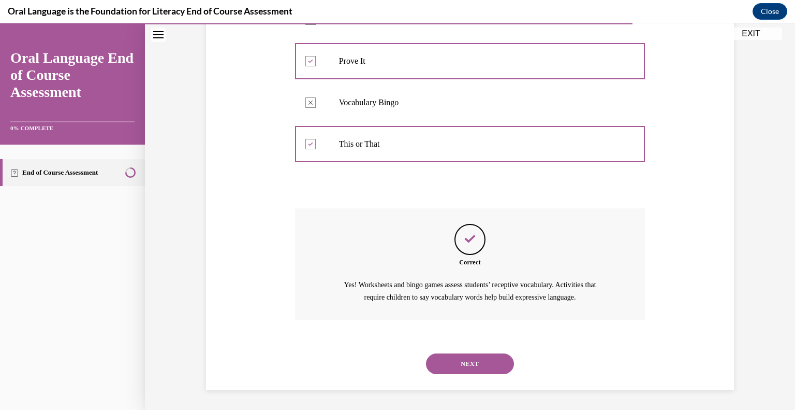
click at [485, 364] on button "NEXT" at bounding box center [470, 363] width 88 height 21
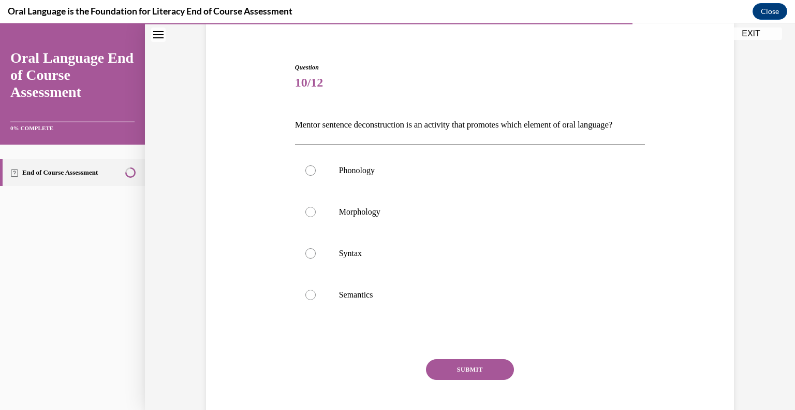
scroll to position [121, 0]
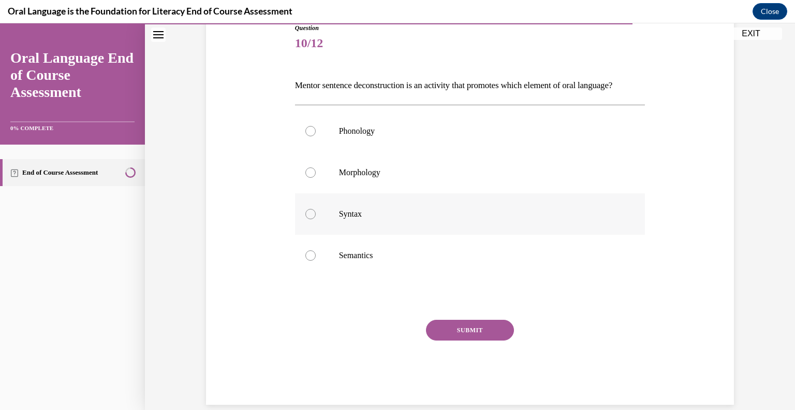
click at [362, 219] on p "Syntax" at bounding box center [479, 214] width 281 height 10
click at [316, 219] on input "Syntax" at bounding box center [311, 214] width 10 height 10
radio input "true"
click at [486, 340] on button "SUBMIT" at bounding box center [470, 329] width 88 height 21
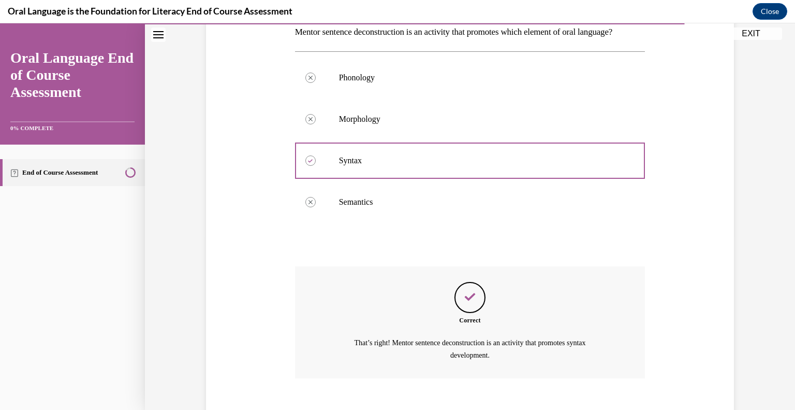
scroll to position [250, 0]
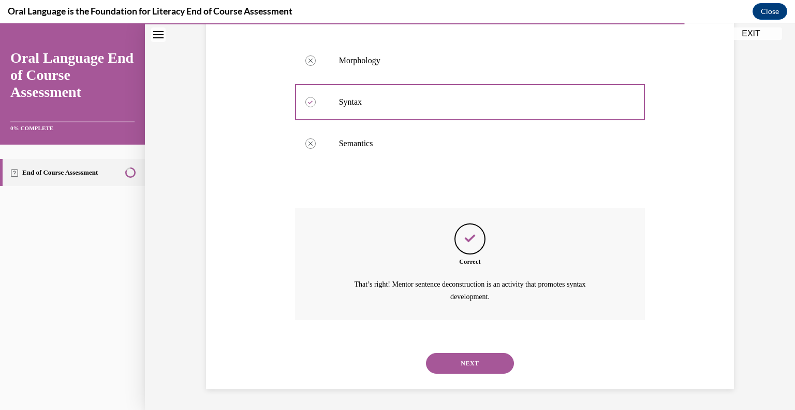
click at [476, 365] on button "NEXT" at bounding box center [470, 363] width 88 height 21
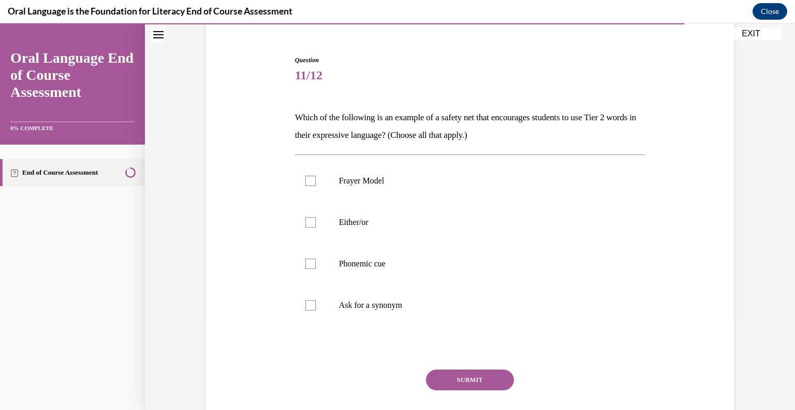
scroll to position [98, 0]
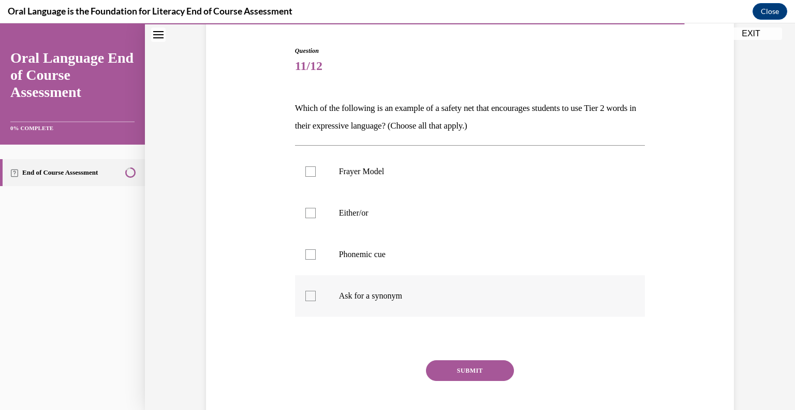
click at [381, 289] on label "Ask for a synonym" at bounding box center [470, 295] width 351 height 41
click at [316, 290] on input "Ask for a synonym" at bounding box center [311, 295] width 10 height 10
checkbox input "true"
click at [362, 260] on label "Phonemic cue" at bounding box center [470, 254] width 351 height 41
click at [316, 259] on input "Phonemic cue" at bounding box center [311, 254] width 10 height 10
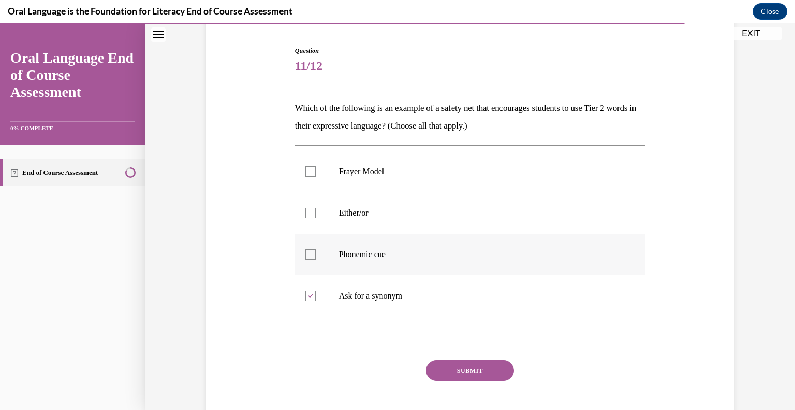
checkbox input "true"
click at [361, 221] on label "Either/or" at bounding box center [470, 212] width 351 height 41
click at [316, 218] on input "Either/or" at bounding box center [311, 213] width 10 height 10
checkbox input "true"
click at [472, 367] on button "SUBMIT" at bounding box center [470, 370] width 88 height 21
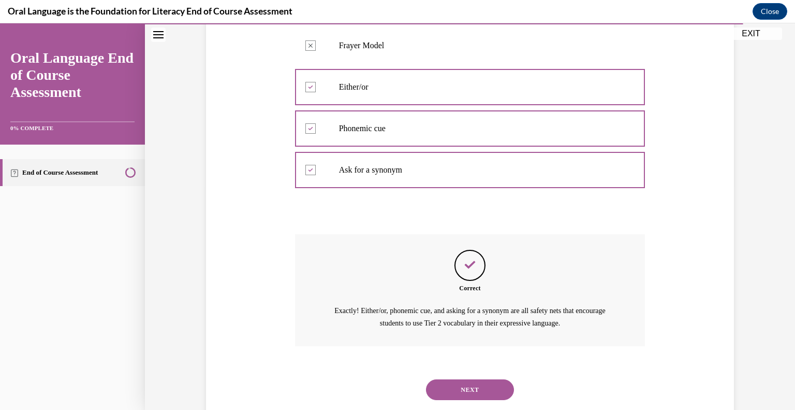
scroll to position [250, 0]
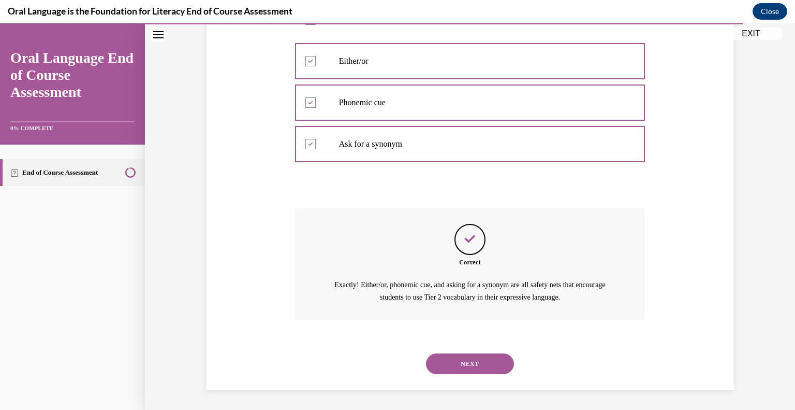
click at [476, 364] on button "NEXT" at bounding box center [470, 363] width 88 height 21
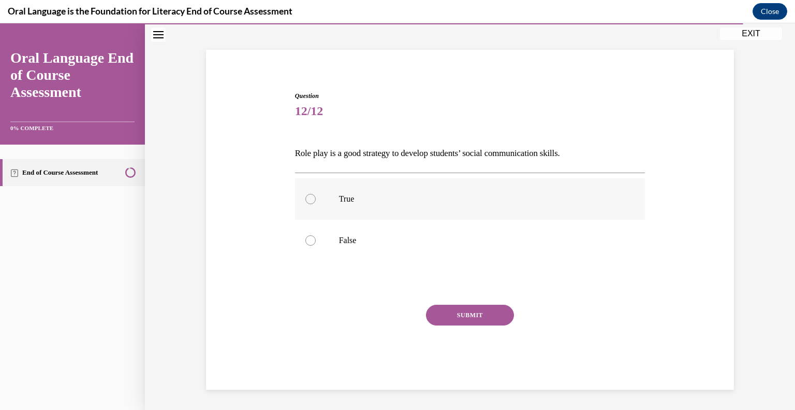
click at [367, 194] on p "True" at bounding box center [479, 199] width 281 height 10
click at [316, 194] on input "True" at bounding box center [311, 199] width 10 height 10
radio input "true"
click at [496, 315] on button "SUBMIT" at bounding box center [470, 314] width 88 height 21
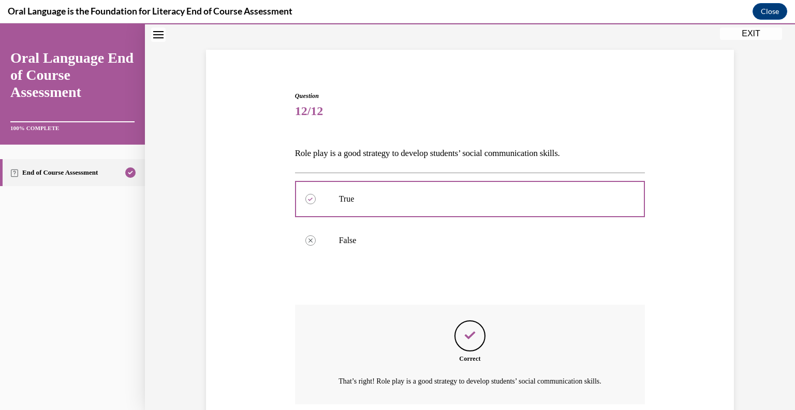
scroll to position [149, 0]
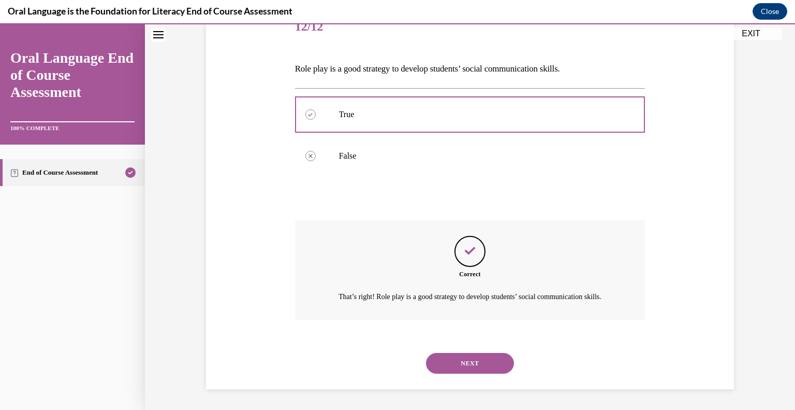
click at [472, 362] on button "NEXT" at bounding box center [470, 363] width 88 height 21
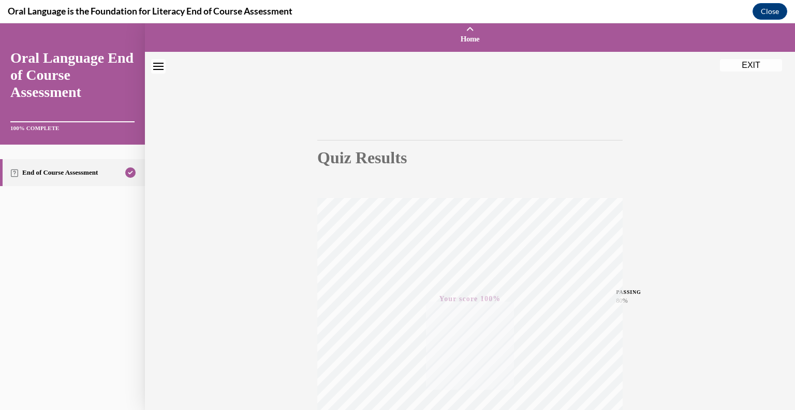
scroll to position [0, 0]
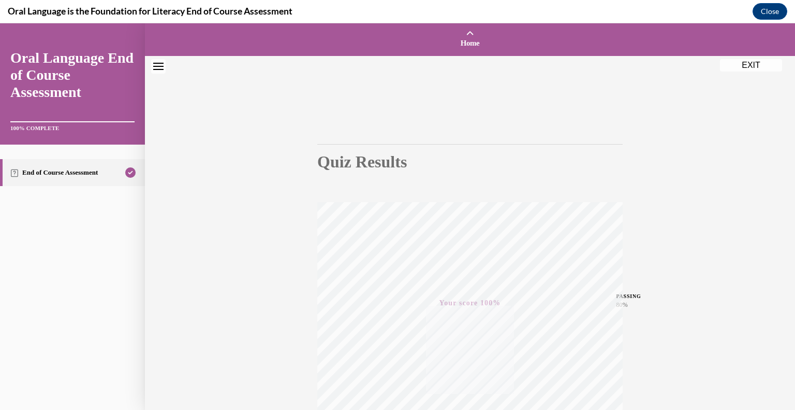
click at [752, 65] on button "EXIT" at bounding box center [751, 65] width 62 height 12
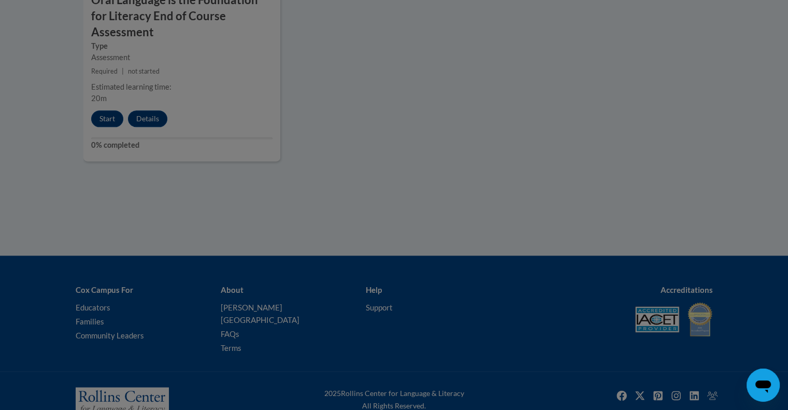
drag, startPoint x: 752, startPoint y: 42, endPoint x: 753, endPoint y: 132, distance: 90.1
click at [753, 132] on div at bounding box center [394, 205] width 788 height 410
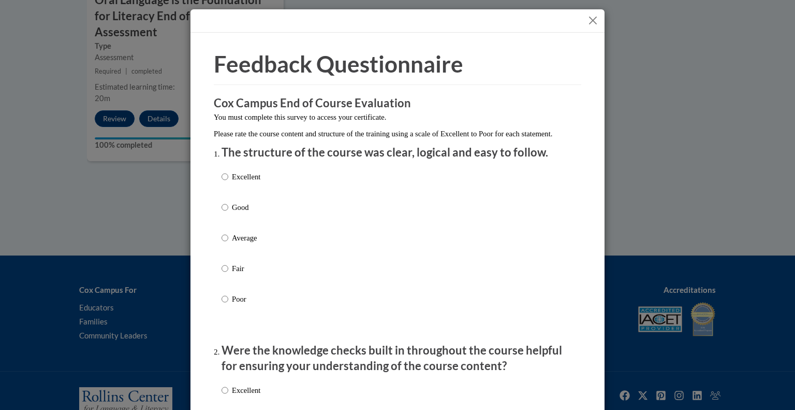
click at [589, 23] on button "Close" at bounding box center [593, 20] width 13 height 13
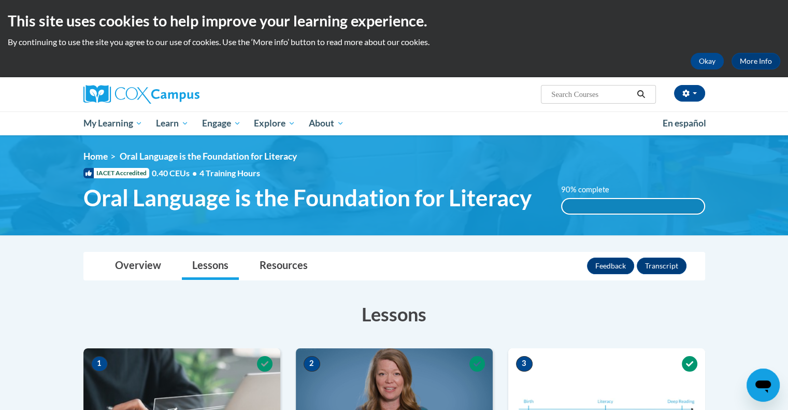
click at [644, 323] on h3 "Lessons" at bounding box center [393, 314] width 621 height 26
